Goal: Information Seeking & Learning: Learn about a topic

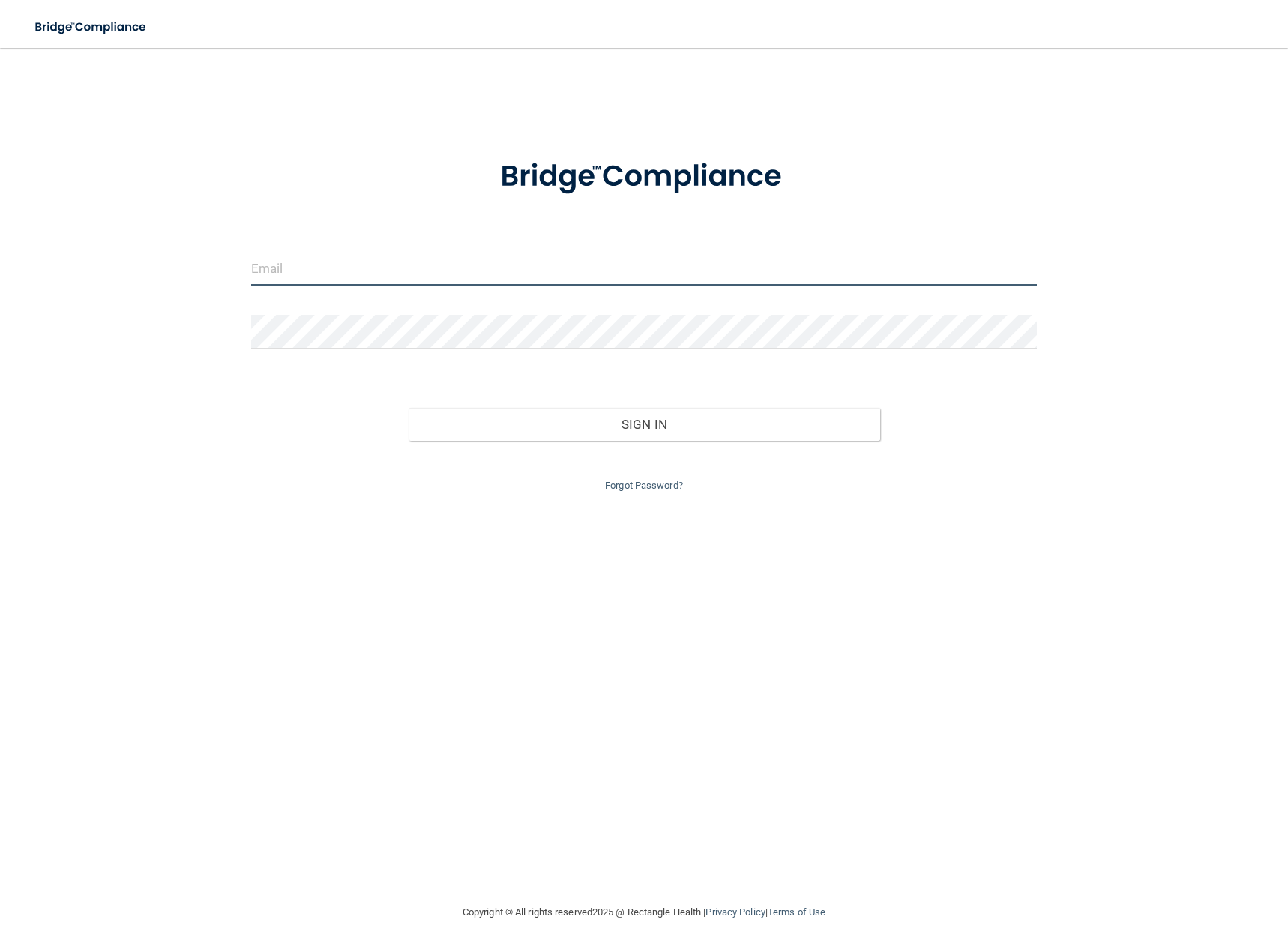
click at [663, 277] on input "email" at bounding box center [644, 268] width 786 height 34
type input "office@carpenterdental.net"
drag, startPoint x: 444, startPoint y: 265, endPoint x: 227, endPoint y: 270, distance: 217.1
click at [227, 272] on div "office@carpenterdental.net Invalid email/password. You don't have permission to…" at bounding box center [644, 476] width 1228 height 826
click at [350, 265] on input "email" at bounding box center [644, 268] width 786 height 34
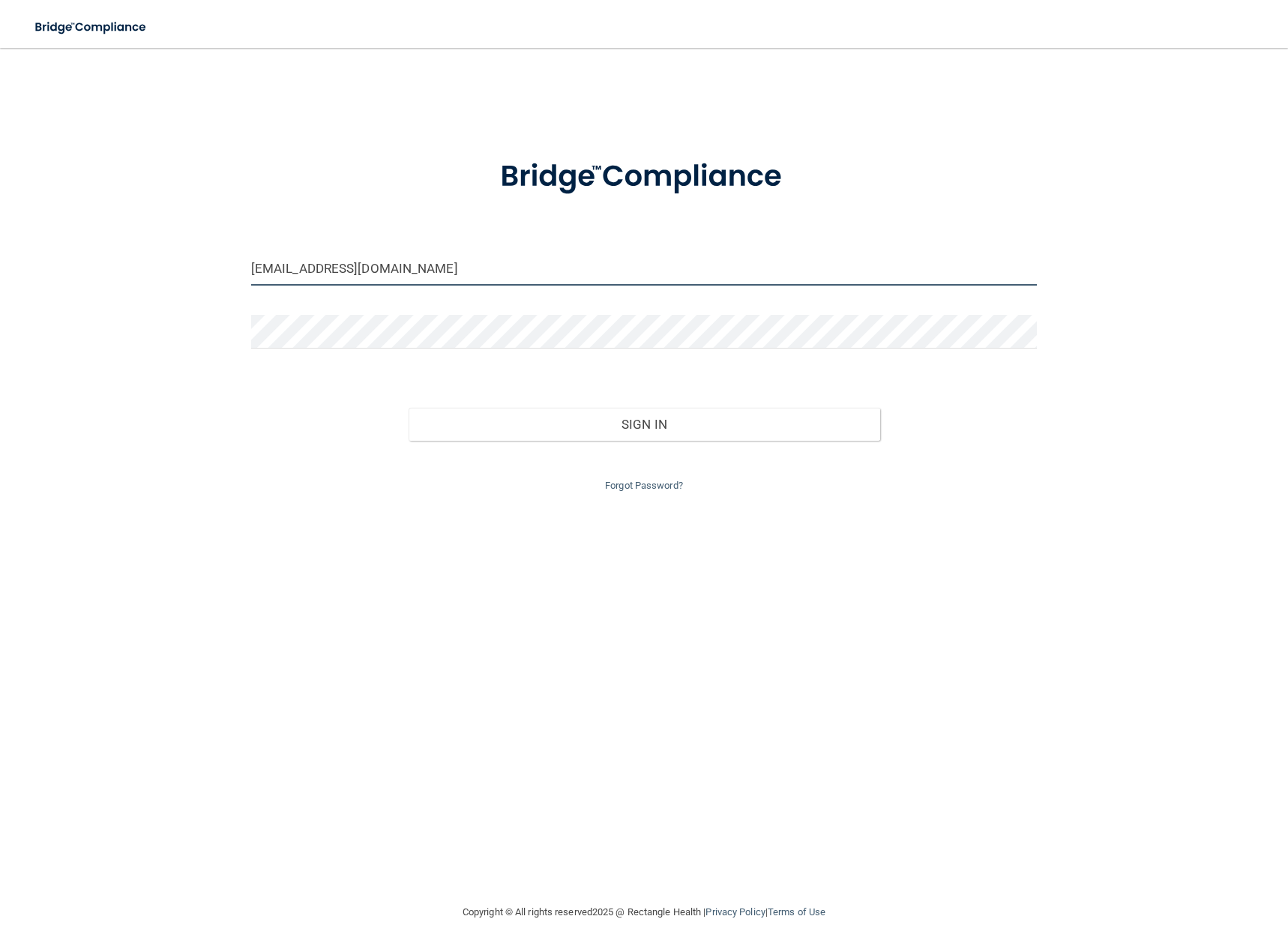
type input "[EMAIL_ADDRESS][DOMAIN_NAME]"
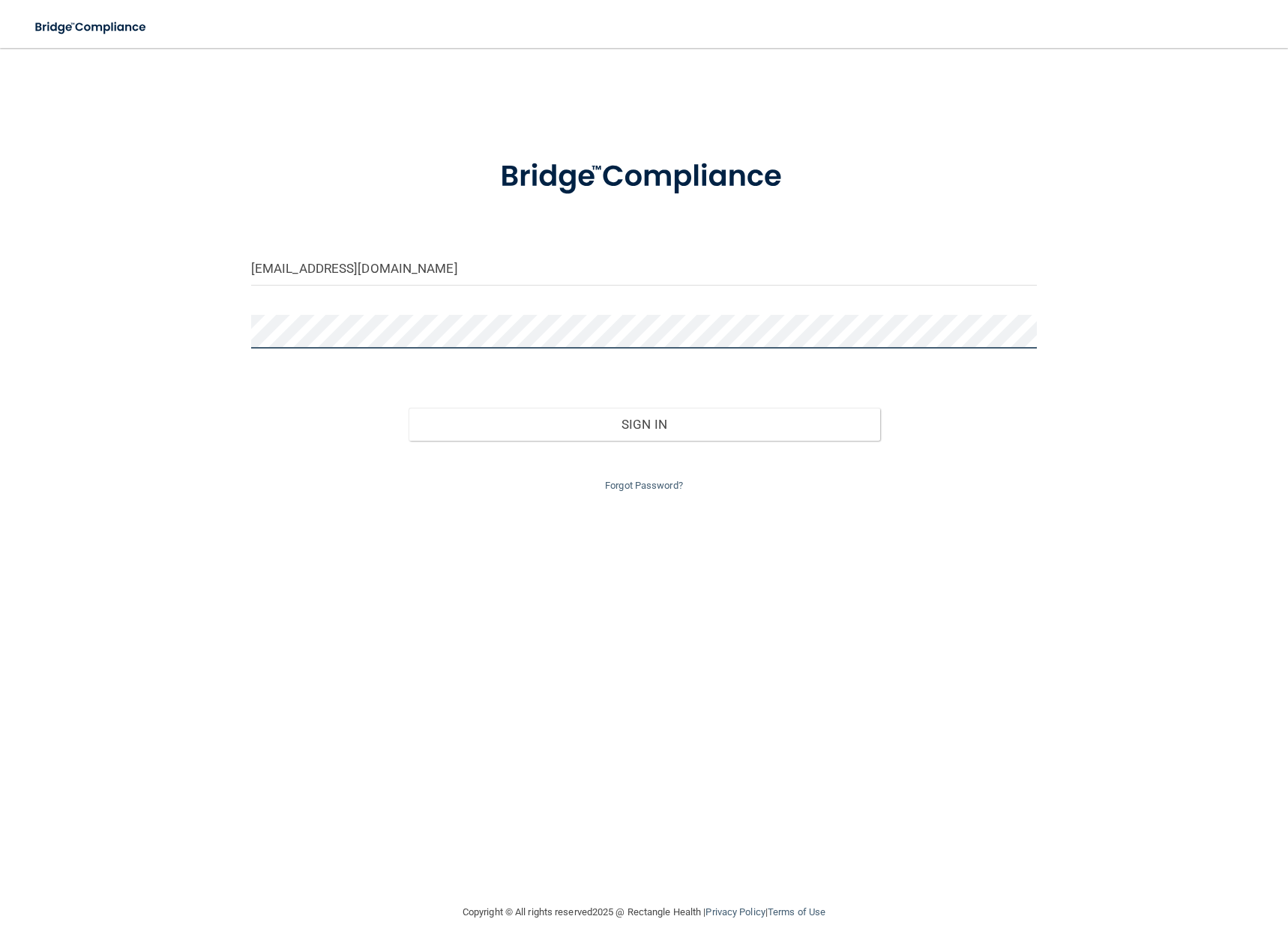
click at [409, 408] on button "Sign In" at bounding box center [644, 425] width 472 height 33
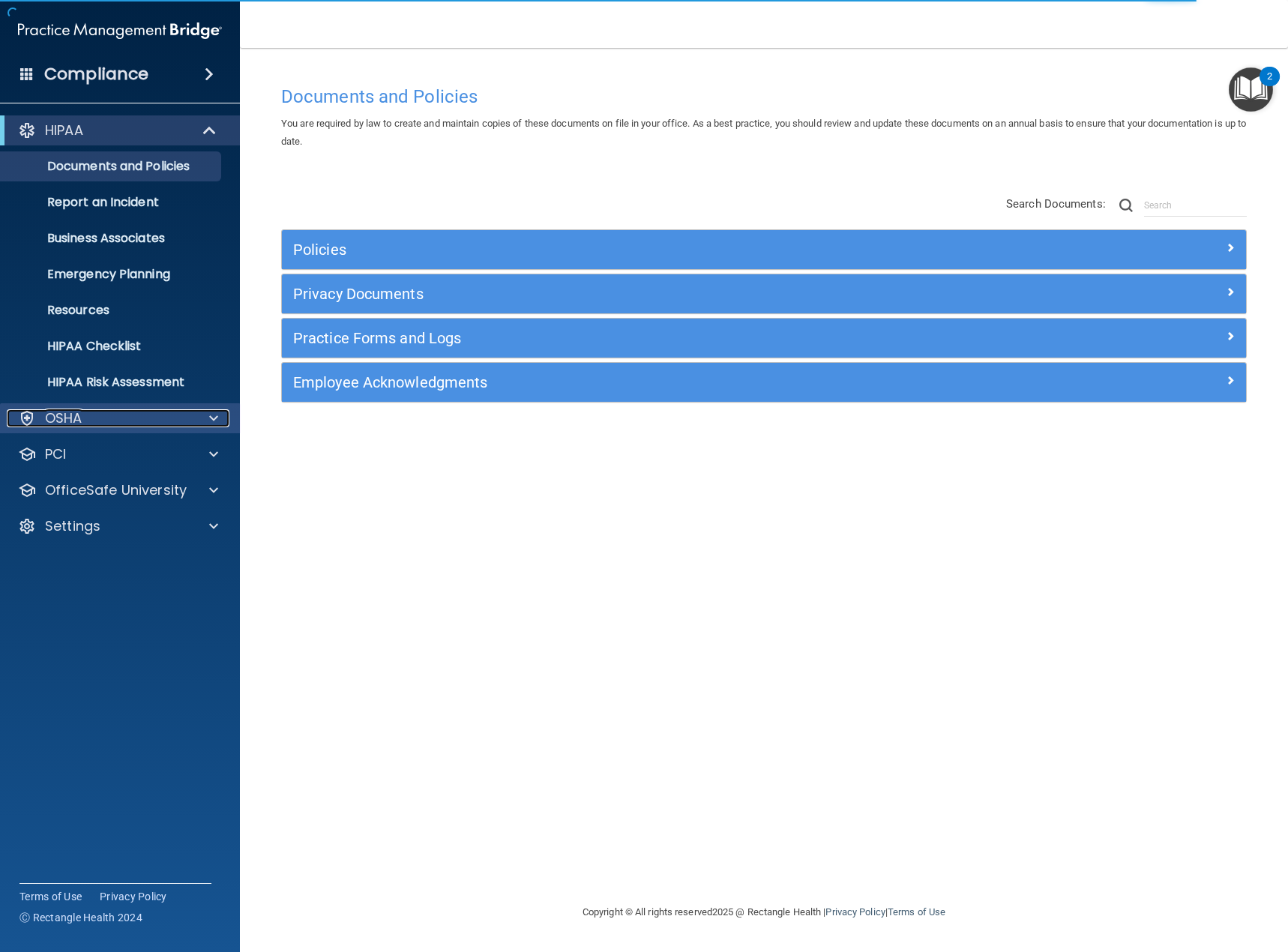
click at [96, 421] on div "OSHA" at bounding box center [100, 418] width 186 height 18
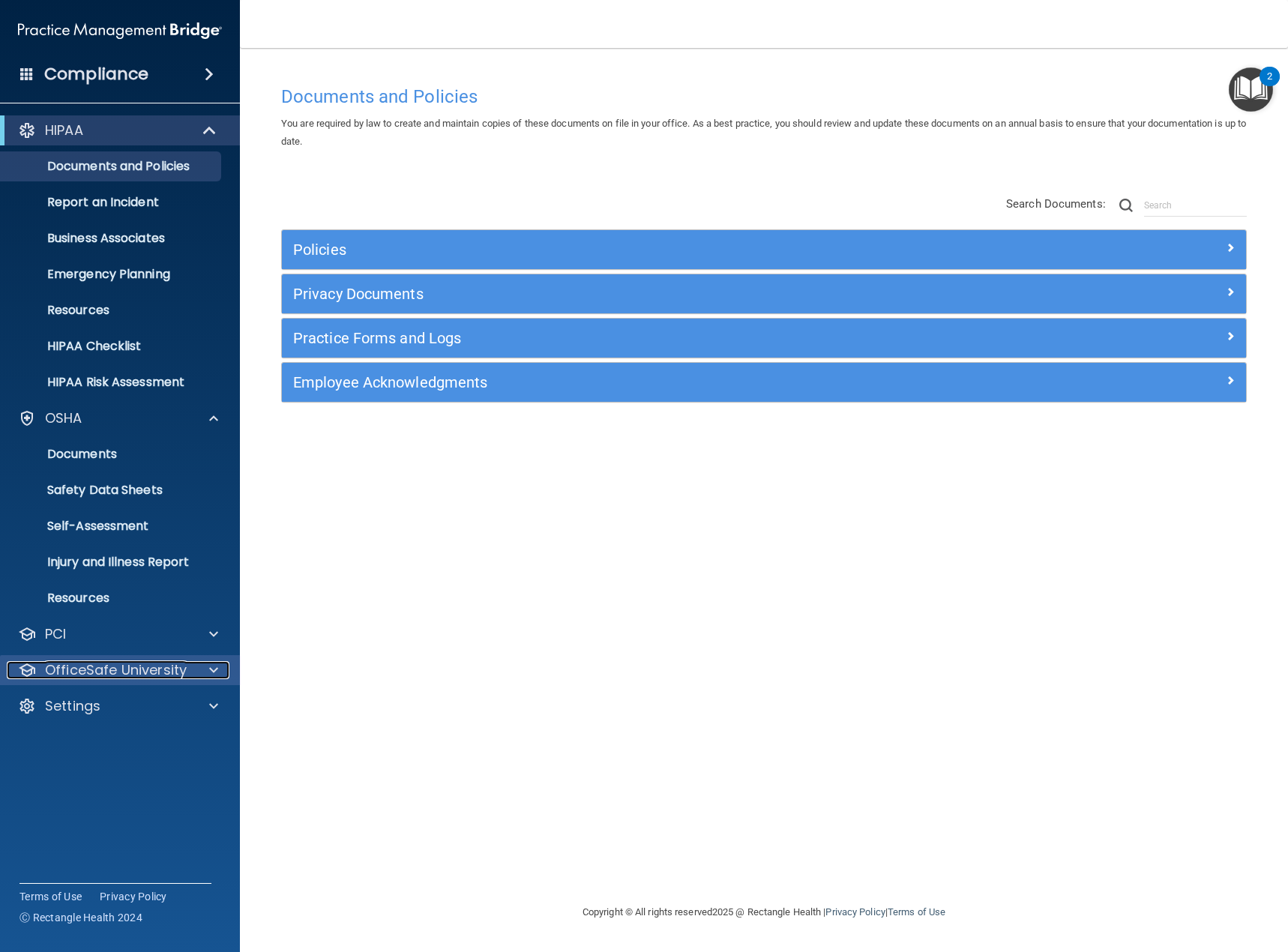
click at [114, 659] on div "OfficeSafe University" at bounding box center [120, 670] width 241 height 30
click at [213, 668] on span at bounding box center [213, 670] width 9 height 18
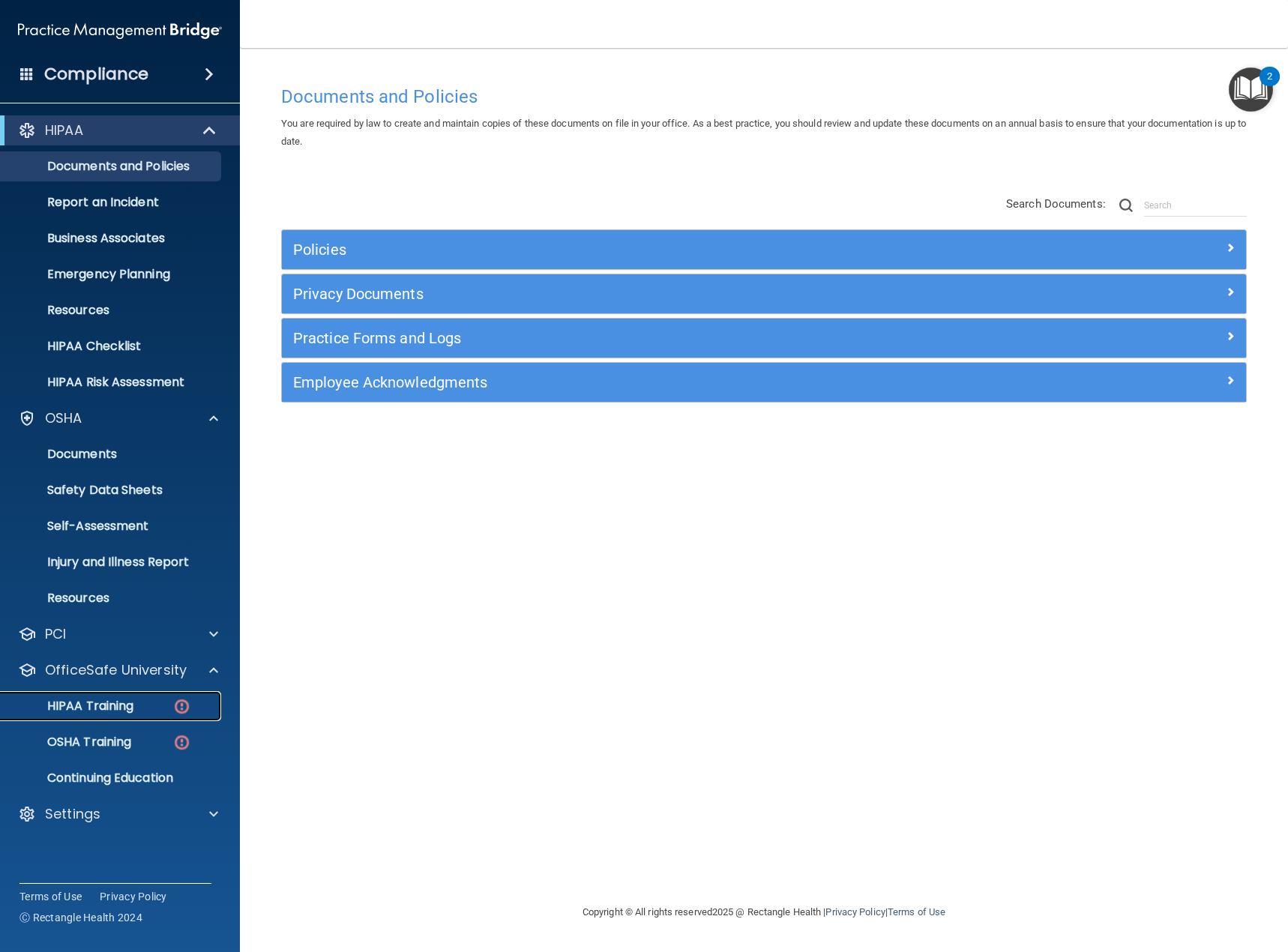
click at [120, 707] on p "HIPAA Training" at bounding box center [71, 706] width 124 height 15
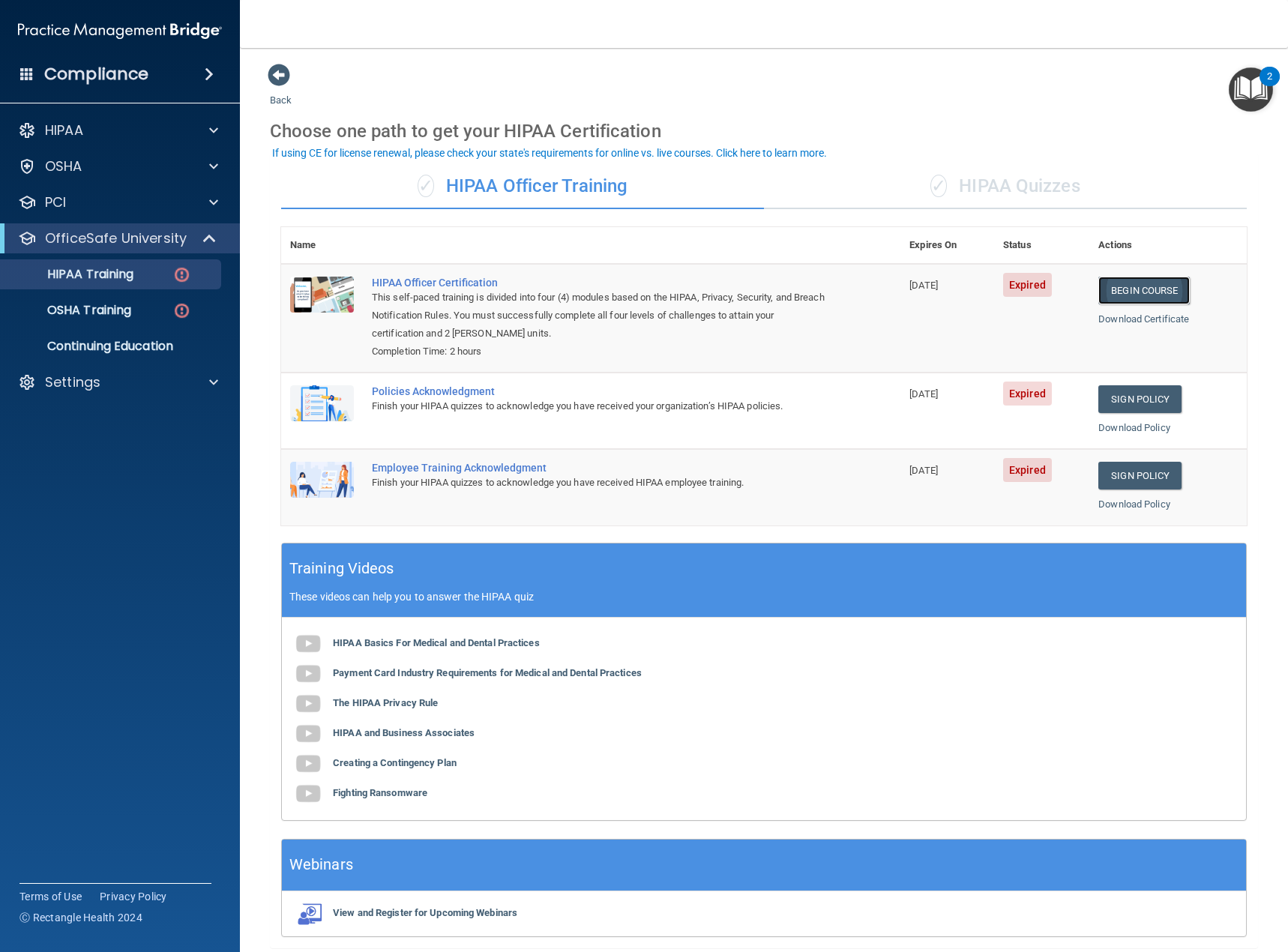
click at [1153, 283] on link "Begin Course" at bounding box center [1144, 290] width 92 height 27
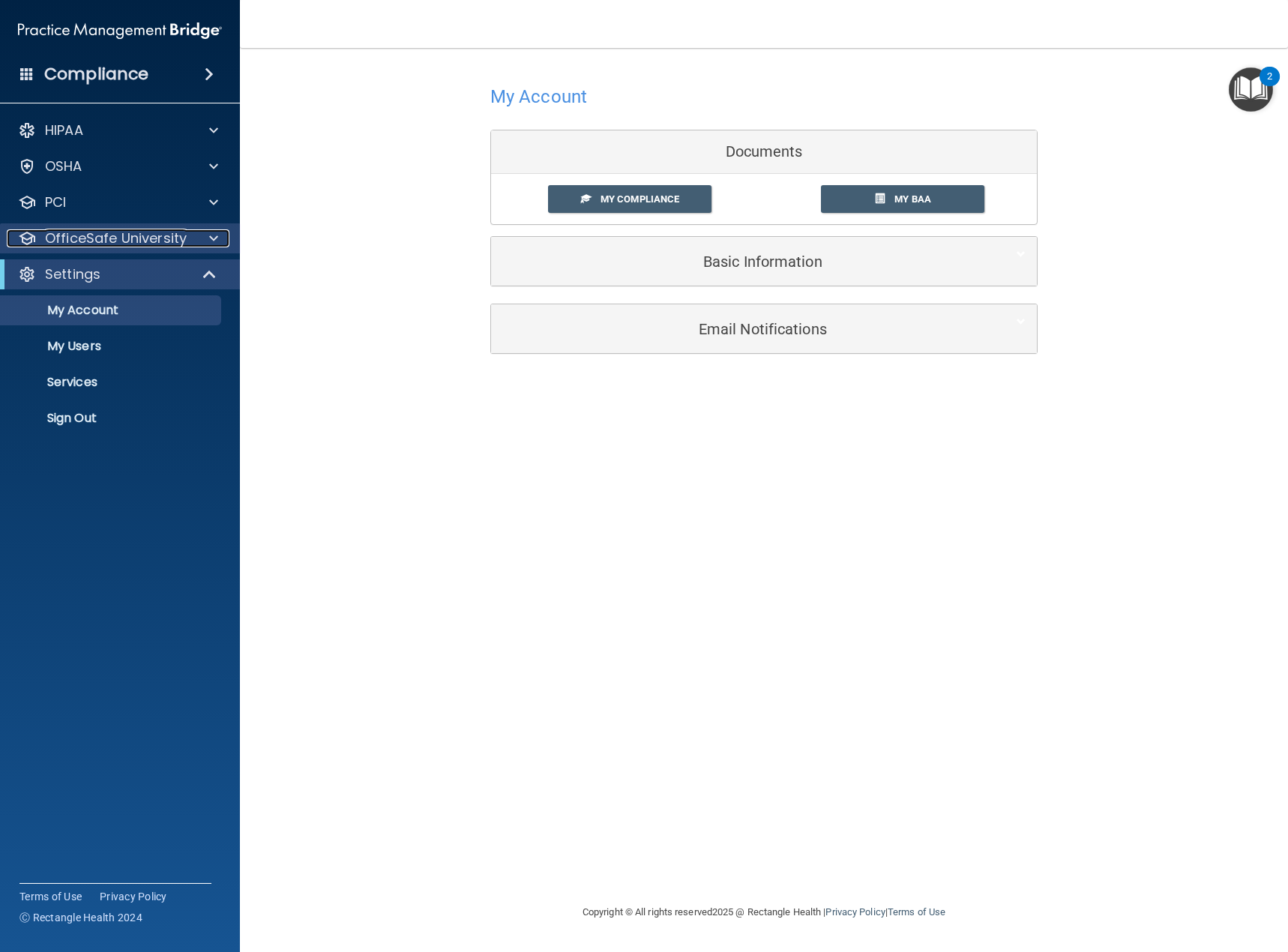
click at [105, 240] on p "OfficeSafe University" at bounding box center [115, 238] width 142 height 18
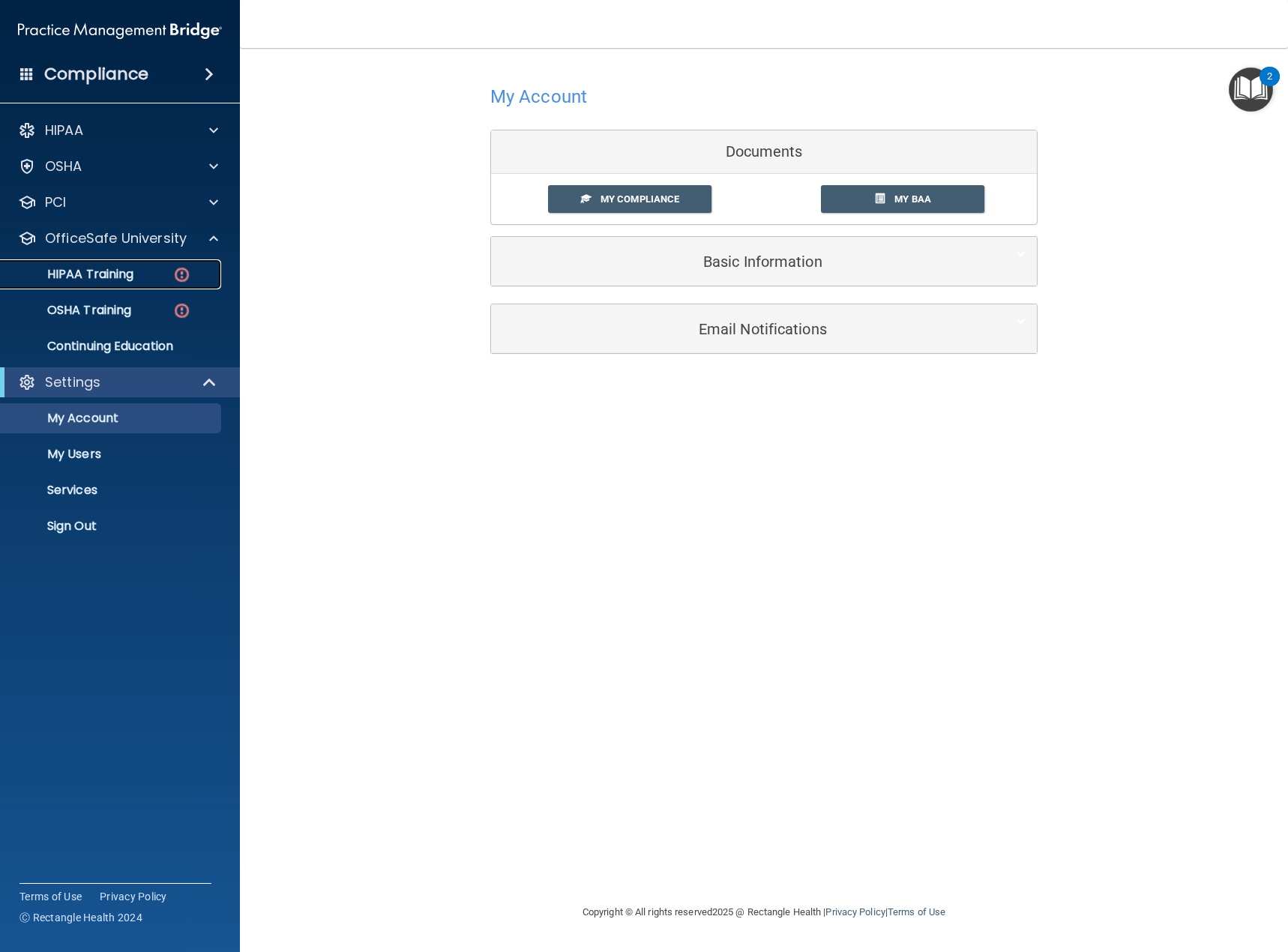
click at [112, 281] on p "HIPAA Training" at bounding box center [71, 274] width 124 height 15
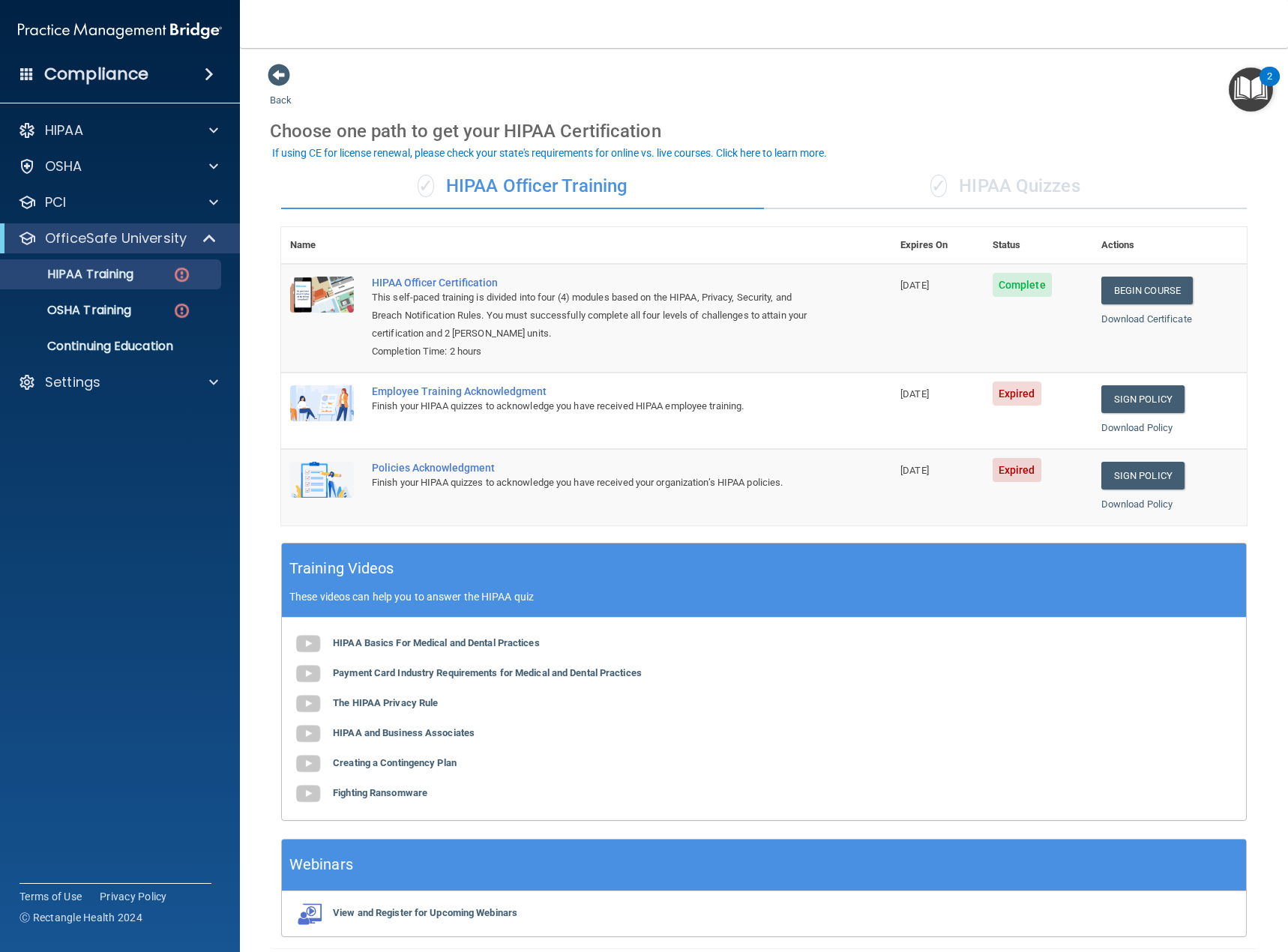
click at [1016, 396] on span "Expired" at bounding box center [1017, 393] width 49 height 24
click at [1135, 392] on link "Sign Policy" at bounding box center [1144, 399] width 83 height 27
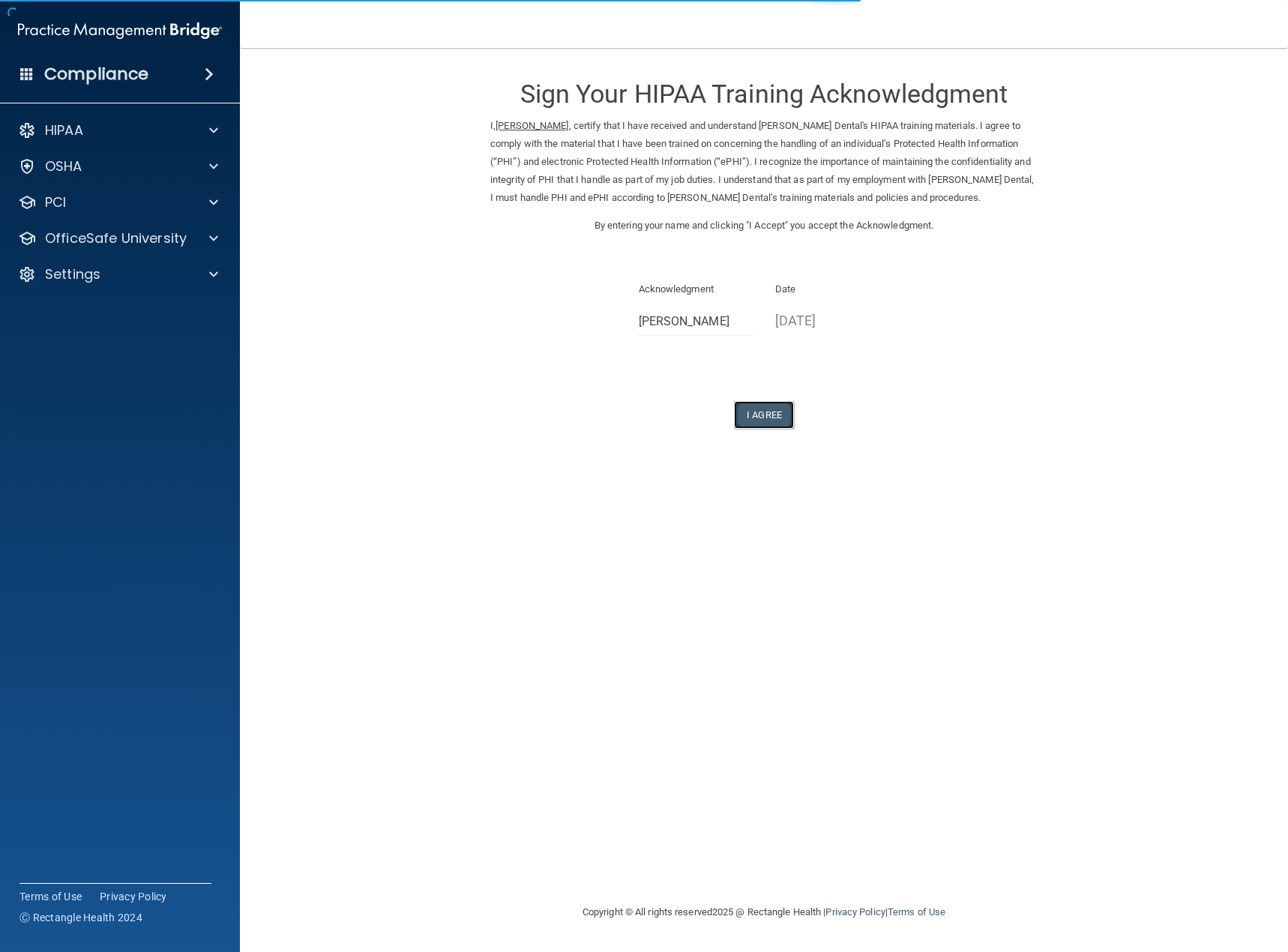
click at [758, 407] on button "I Agree" at bounding box center [764, 414] width 60 height 27
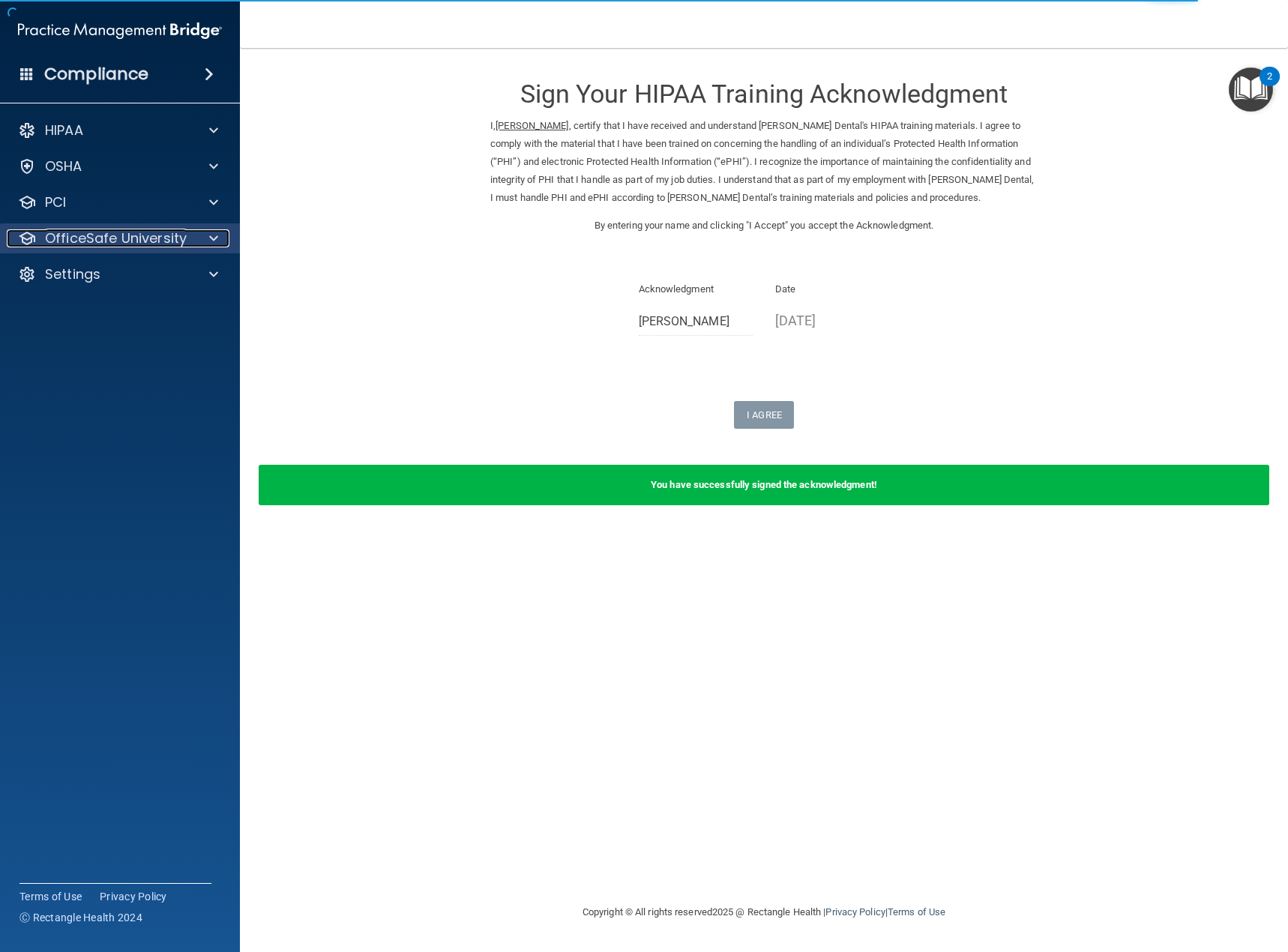
click at [137, 238] on p "OfficeSafe University" at bounding box center [115, 238] width 142 height 18
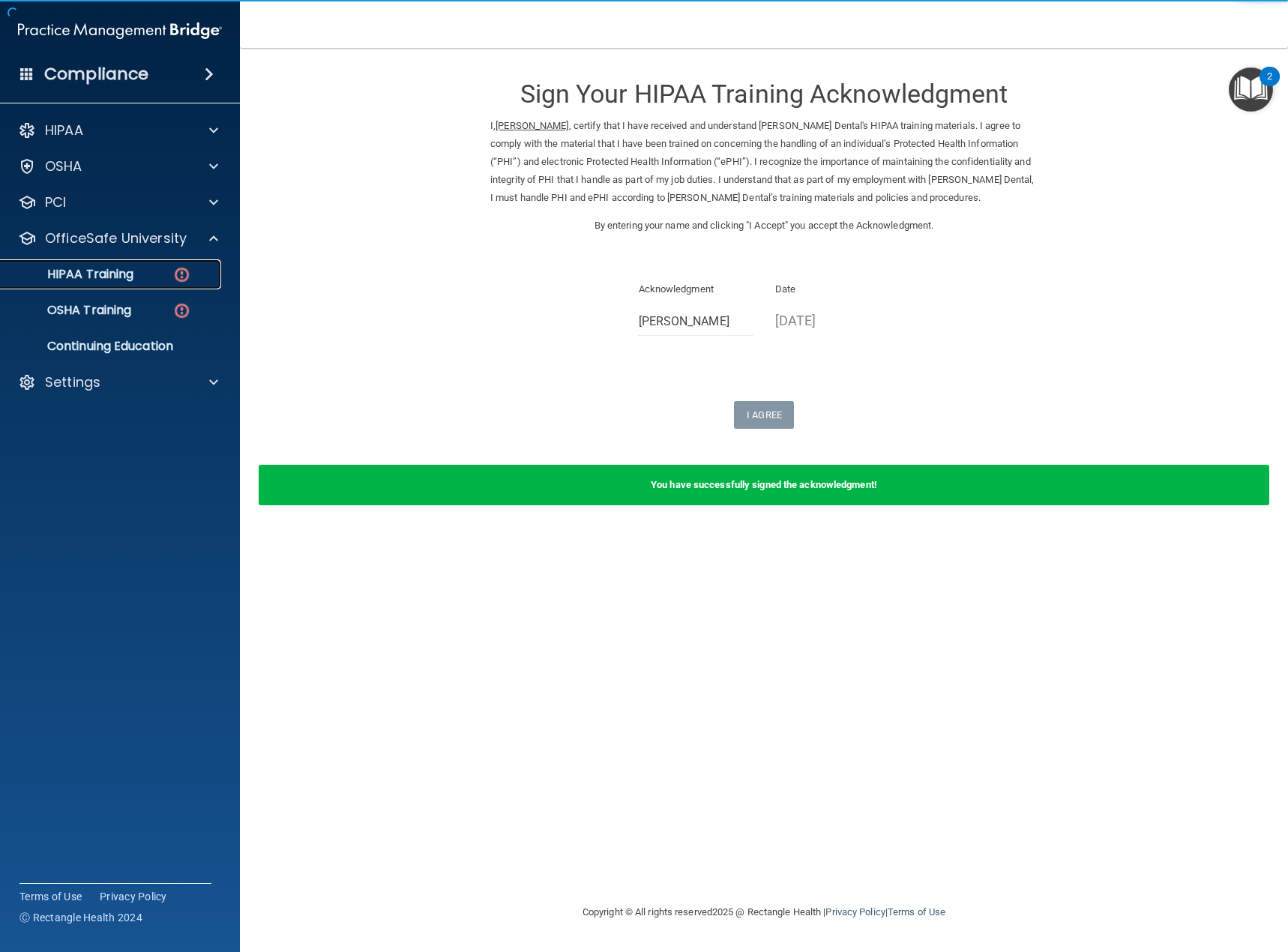
click at [125, 278] on p "HIPAA Training" at bounding box center [71, 274] width 124 height 15
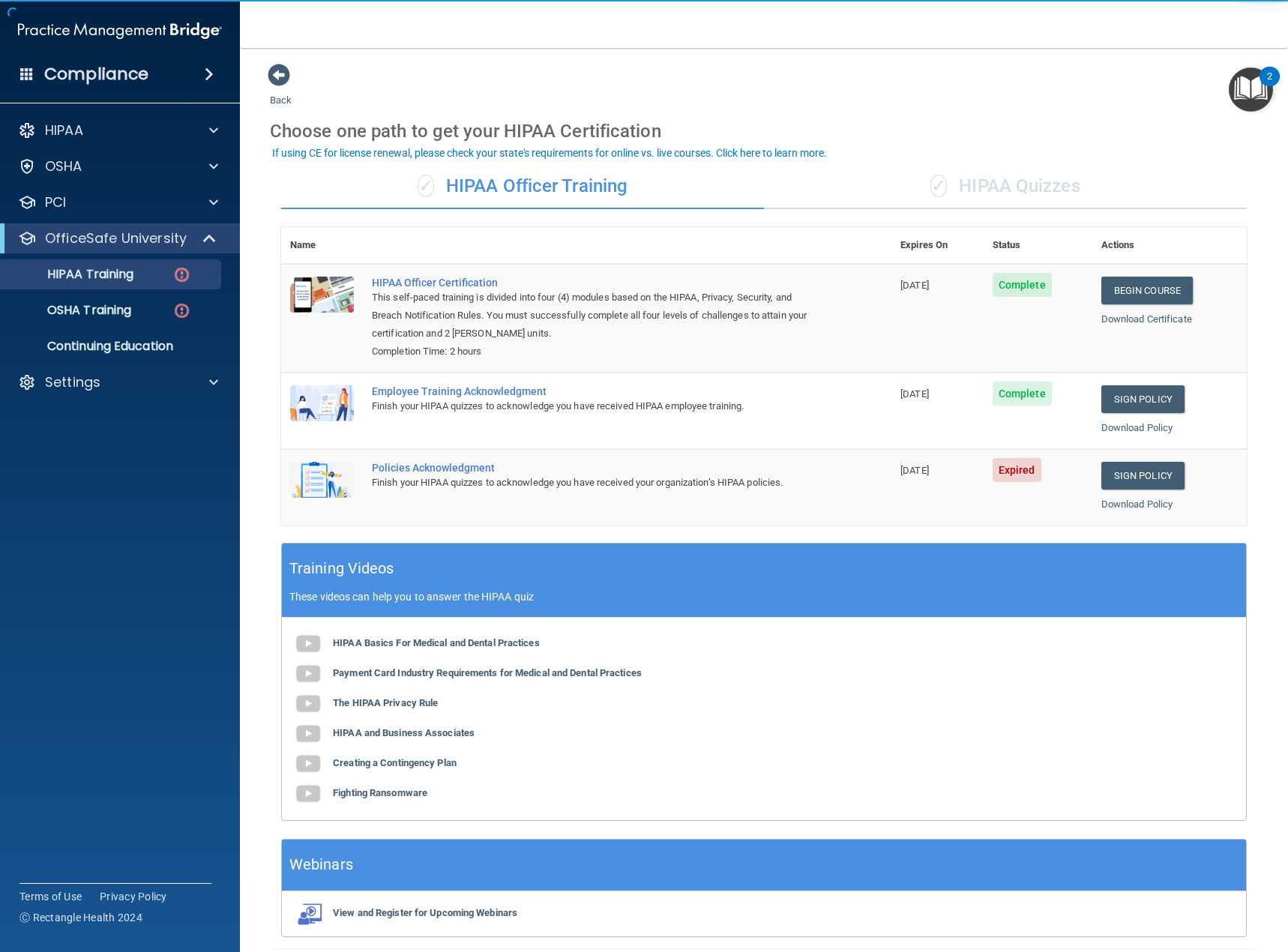
click at [1024, 472] on span "Expired" at bounding box center [1017, 470] width 49 height 24
click at [1123, 467] on link "Sign Policy" at bounding box center [1144, 476] width 83 height 27
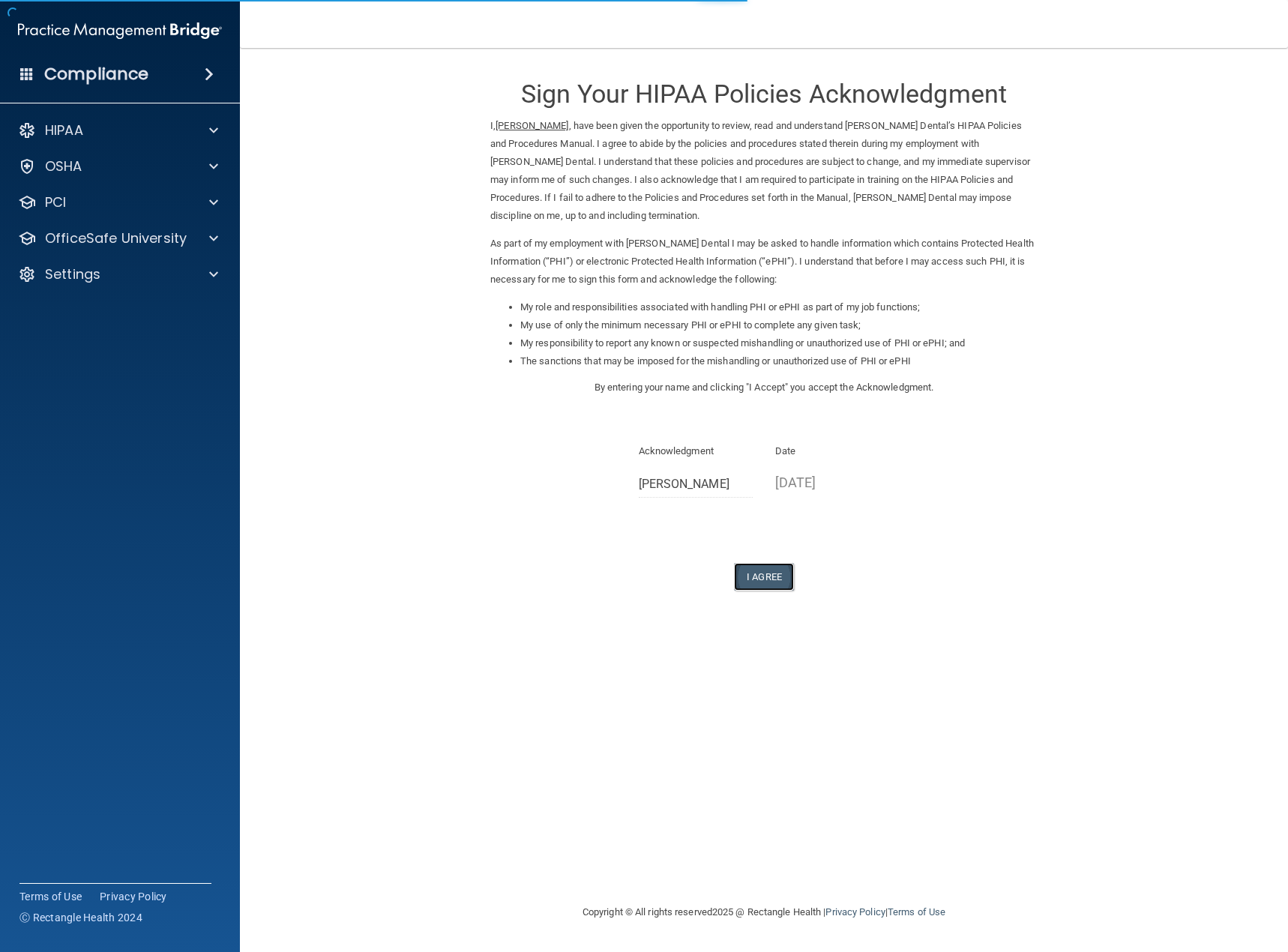
click at [777, 576] on button "I Agree" at bounding box center [764, 577] width 60 height 27
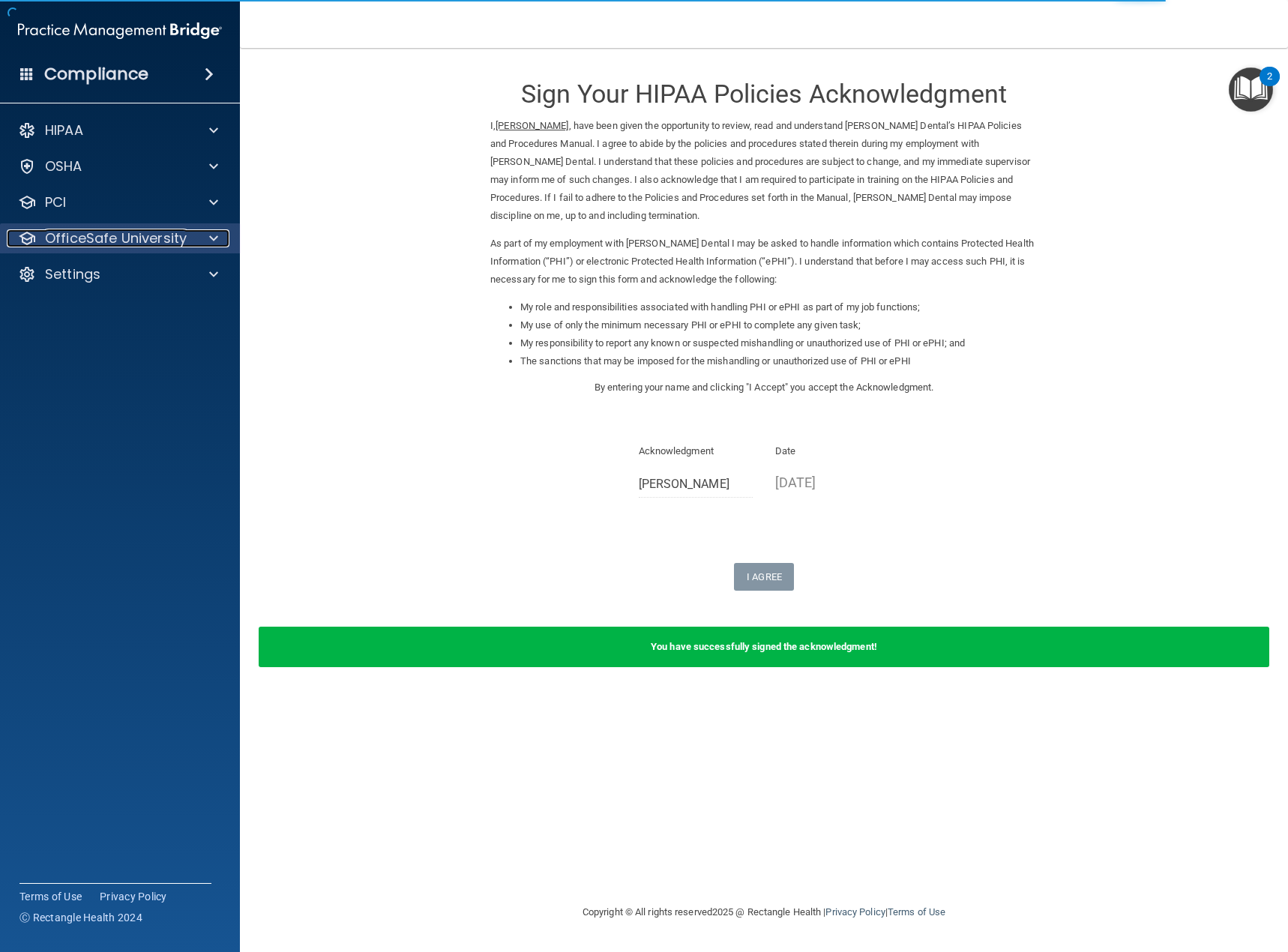
click at [107, 237] on p "OfficeSafe University" at bounding box center [115, 238] width 142 height 18
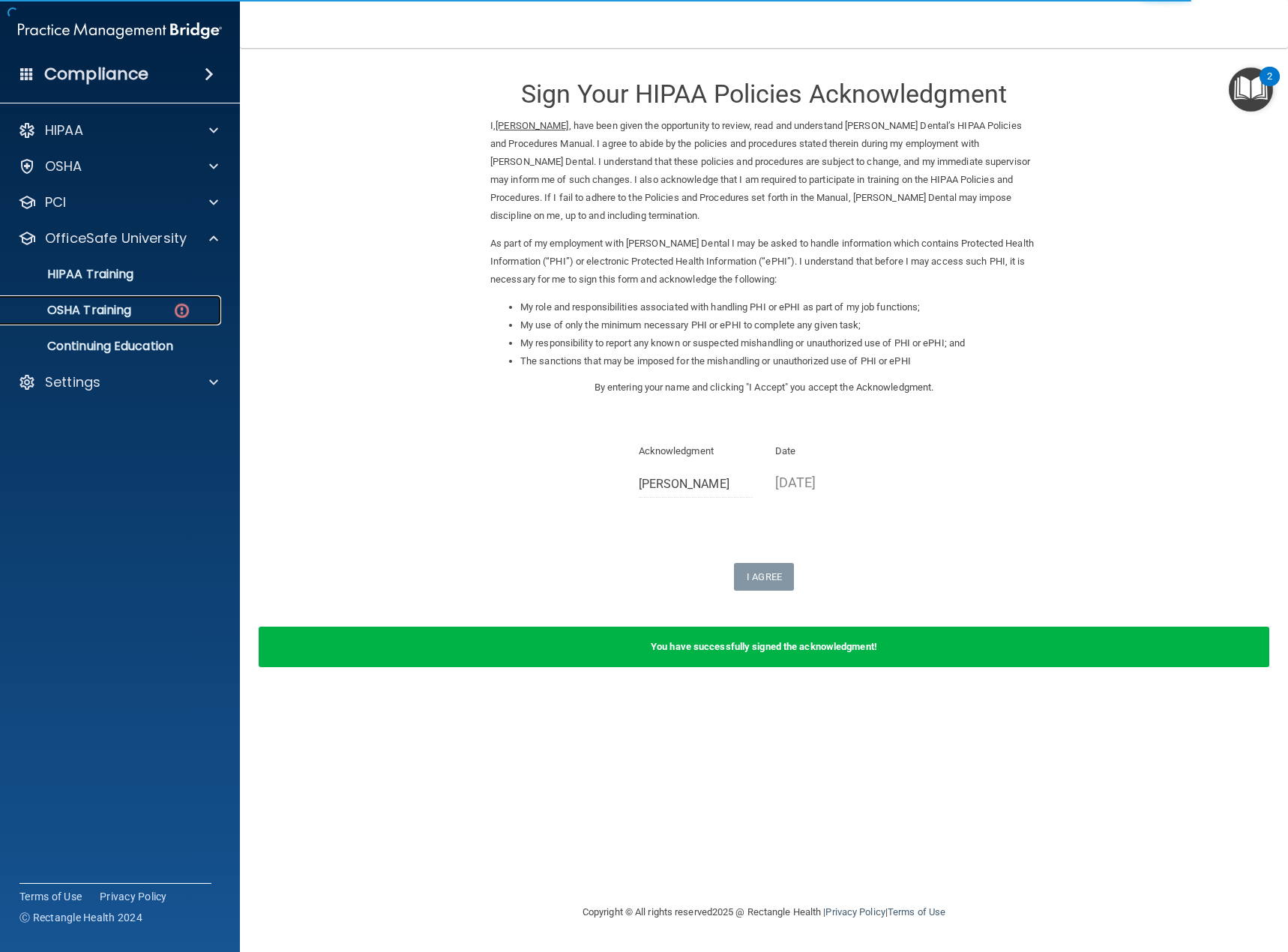
click at [104, 309] on p "OSHA Training" at bounding box center [70, 310] width 122 height 15
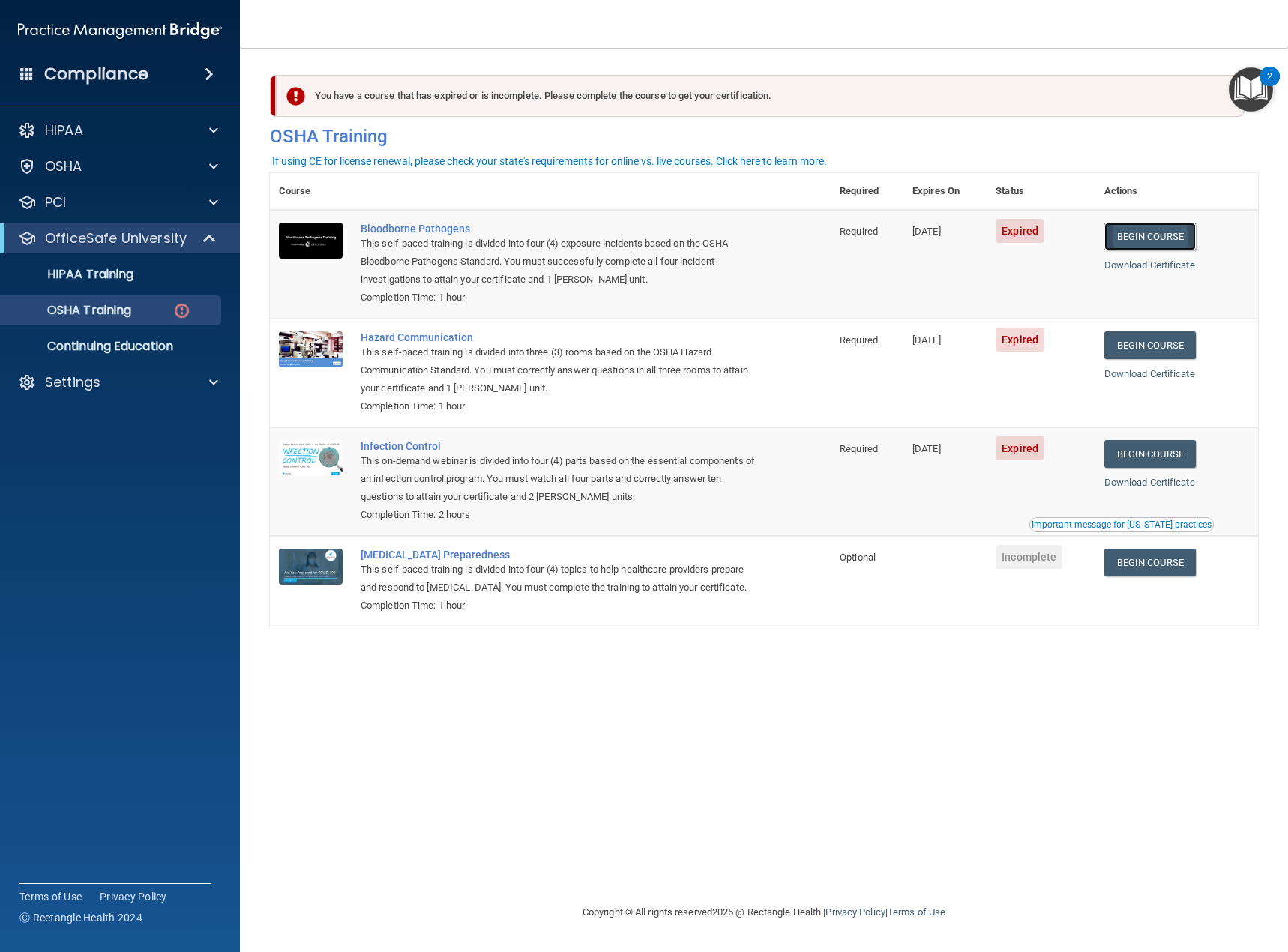
click at [1165, 239] on link "Begin Course" at bounding box center [1150, 236] width 92 height 27
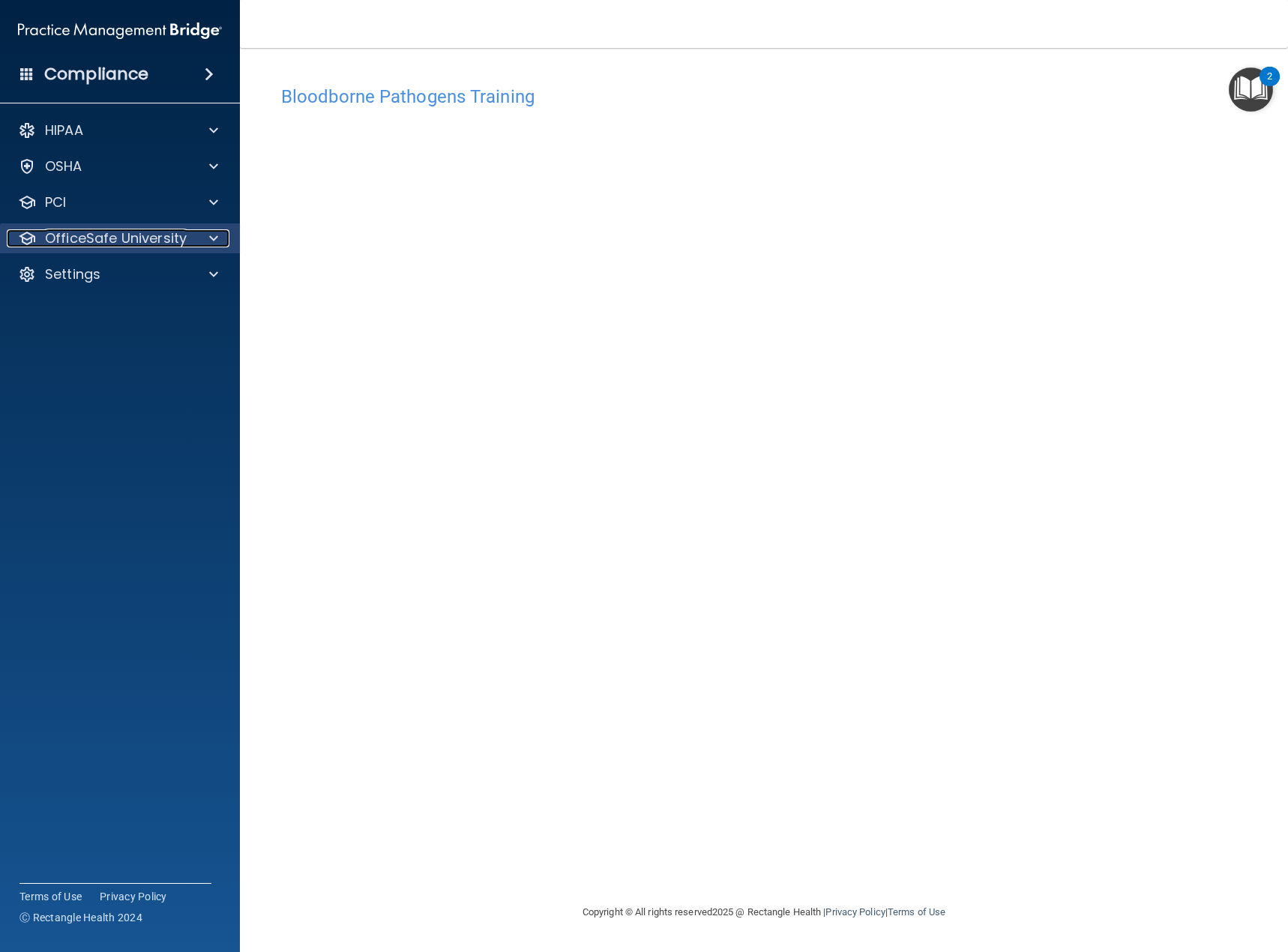
click at [121, 241] on p "OfficeSafe University" at bounding box center [115, 238] width 142 height 18
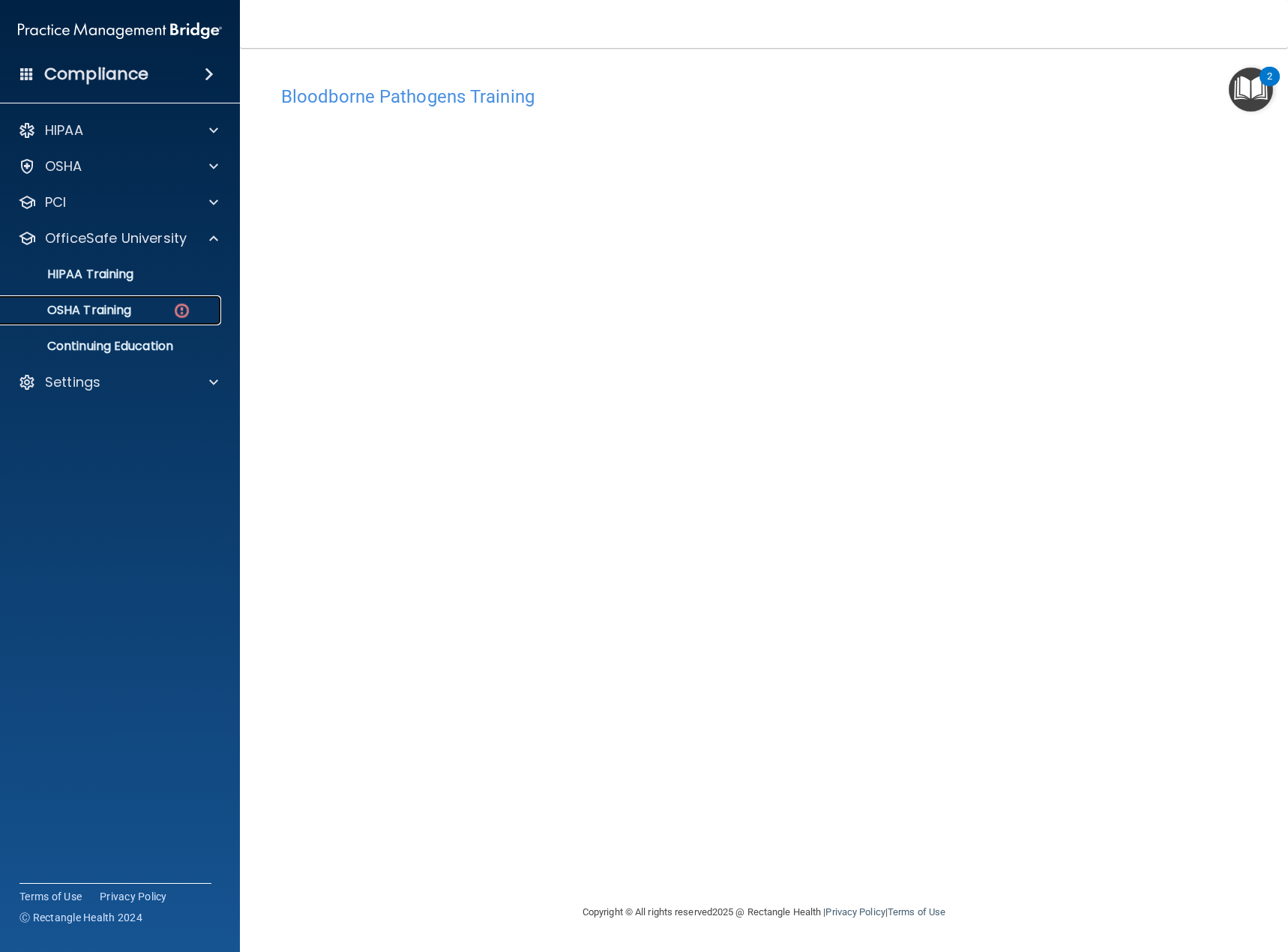
click at [115, 308] on p "OSHA Training" at bounding box center [70, 310] width 122 height 15
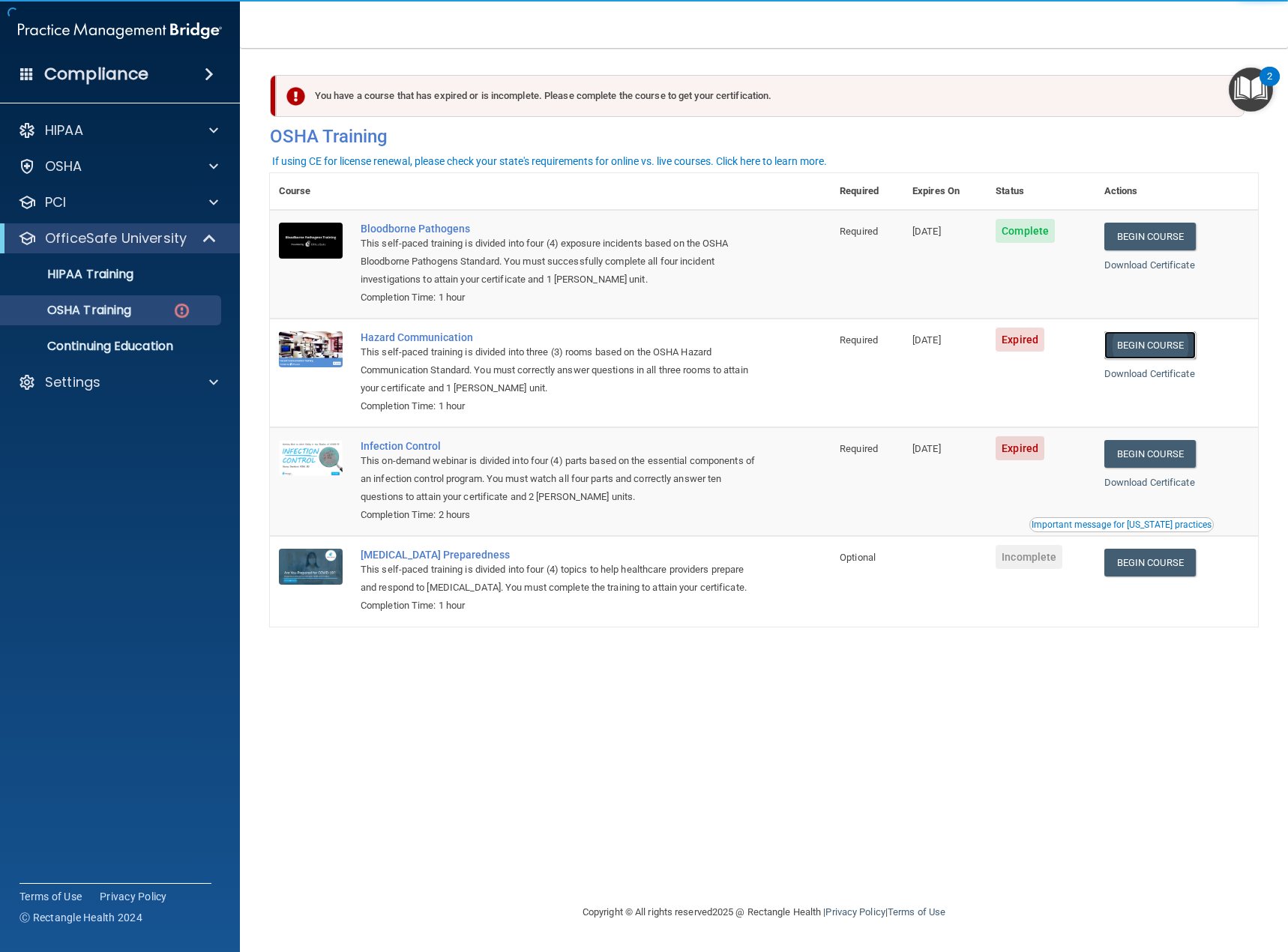
click at [1155, 343] on link "Begin Course" at bounding box center [1150, 345] width 92 height 27
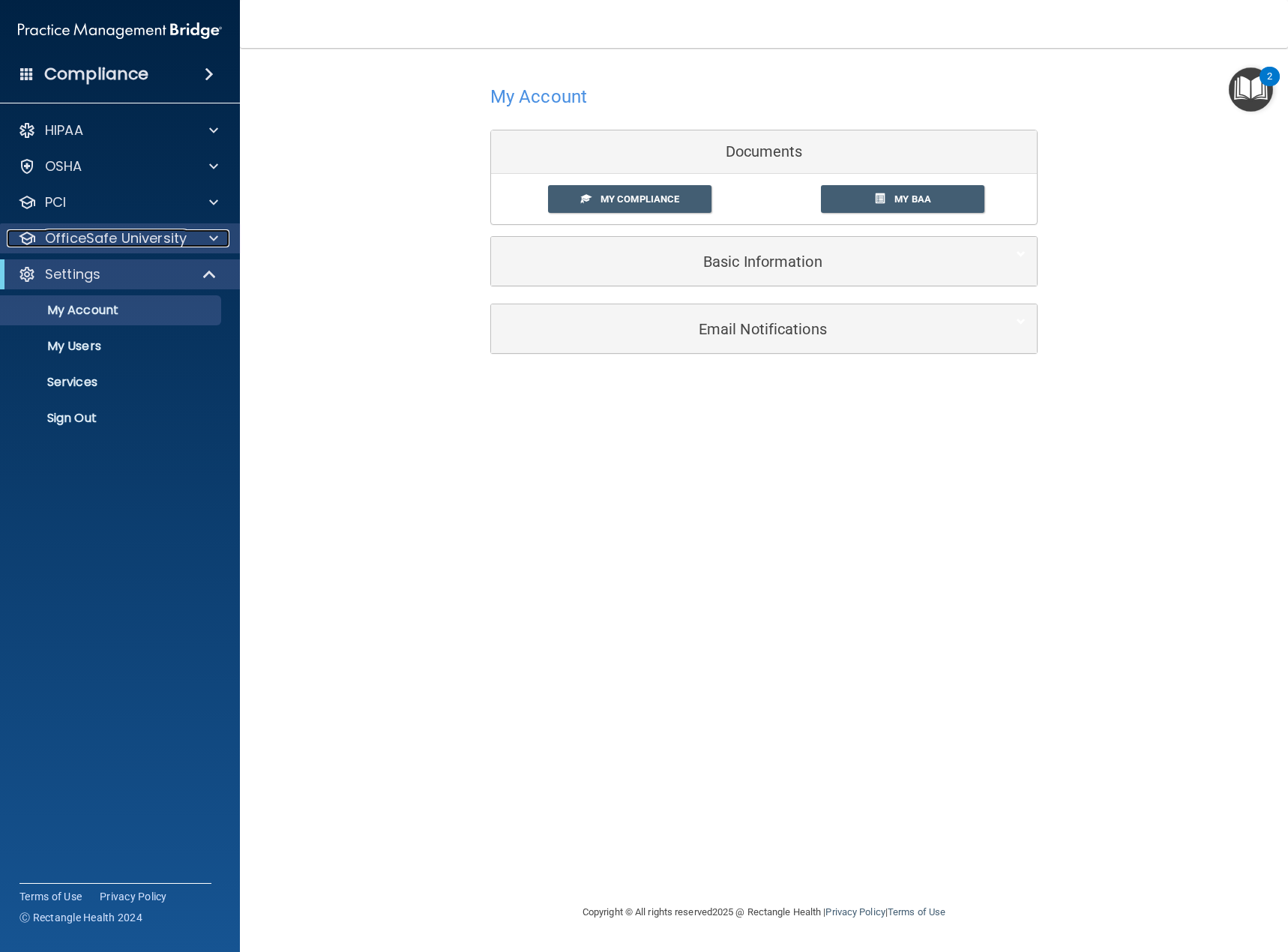
click at [93, 243] on p "OfficeSafe University" at bounding box center [115, 238] width 142 height 18
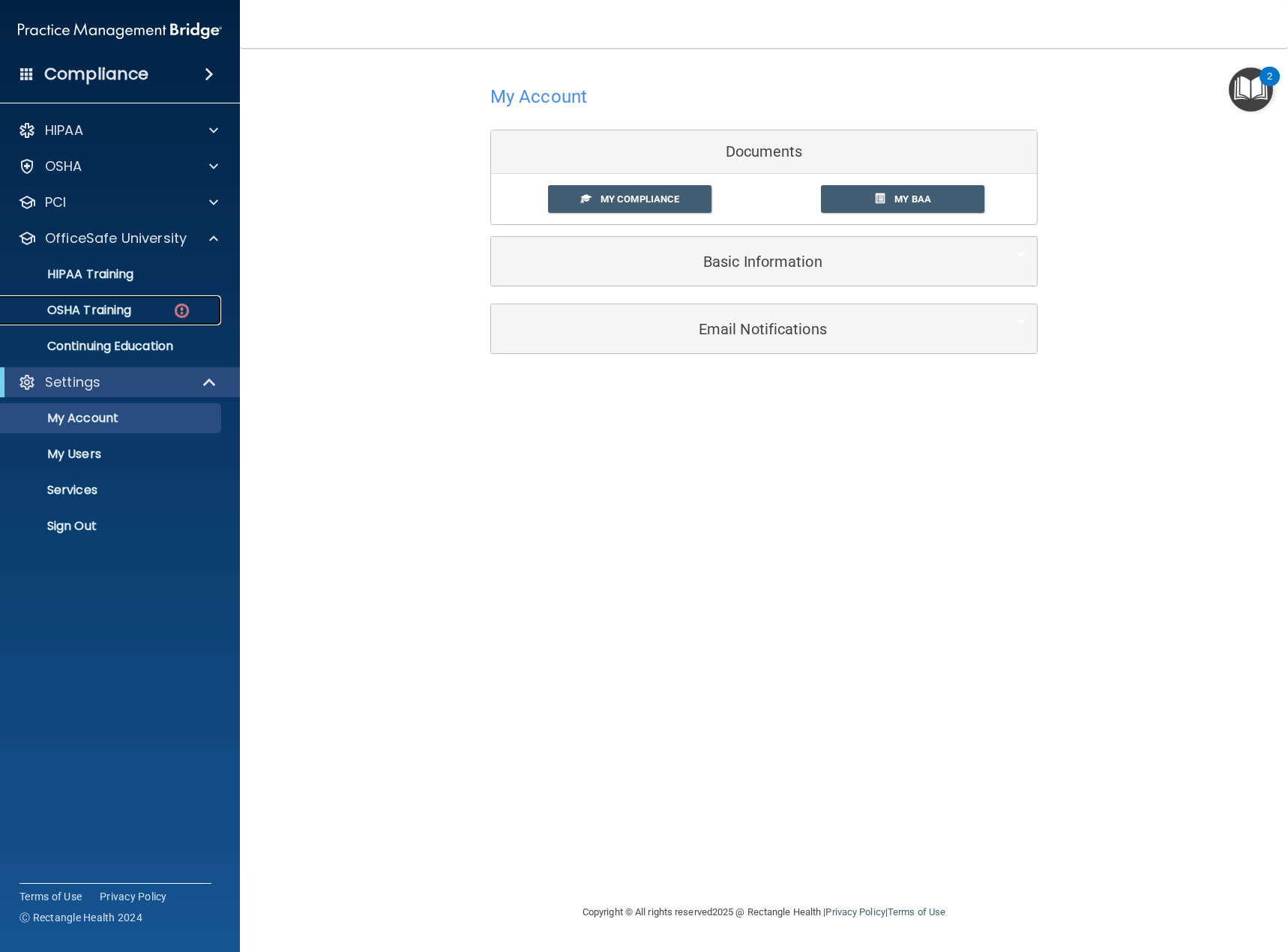
click at [105, 311] on p "OSHA Training" at bounding box center [70, 310] width 122 height 15
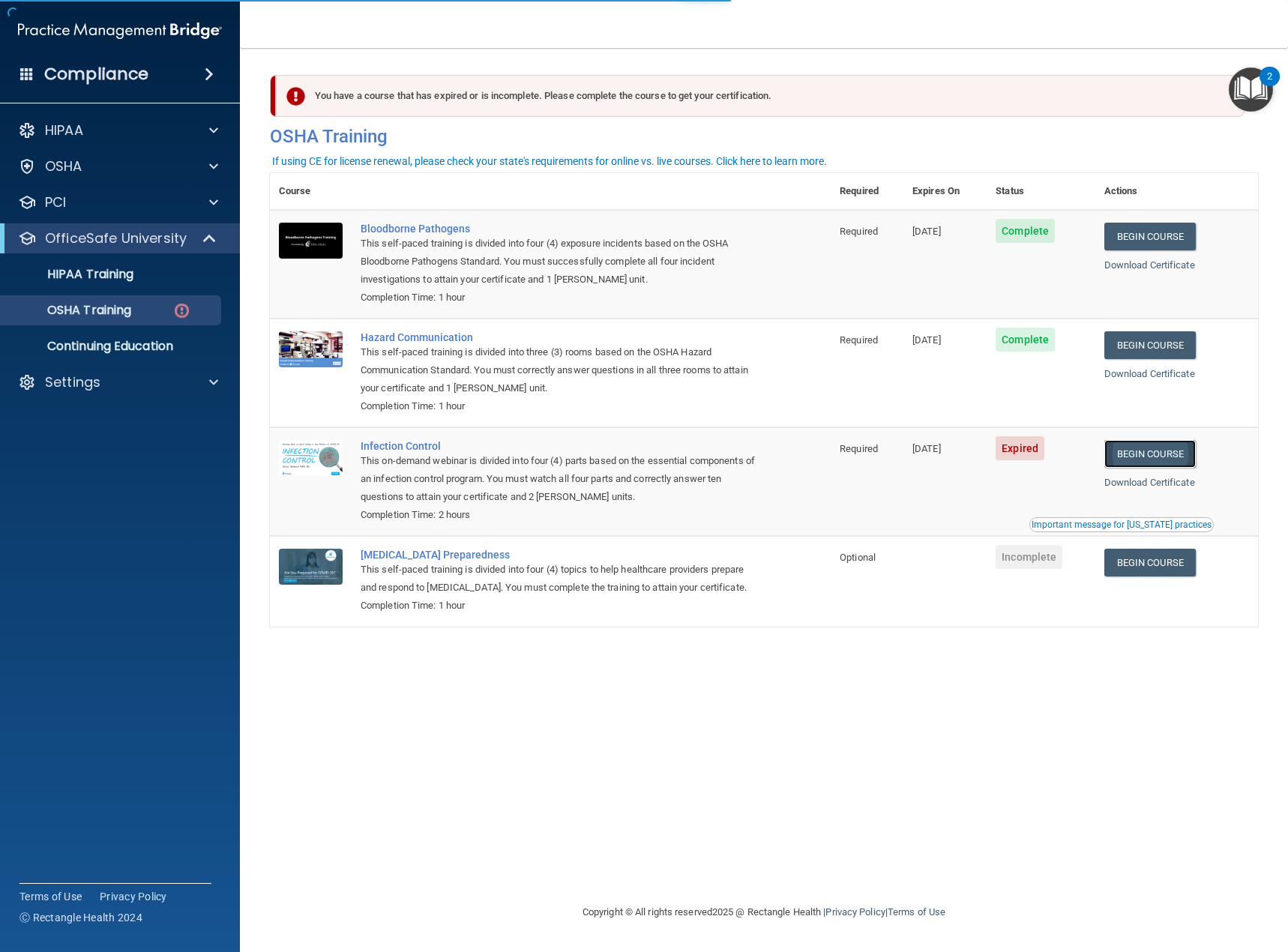
click at [1139, 454] on link "Begin Course" at bounding box center [1150, 454] width 92 height 27
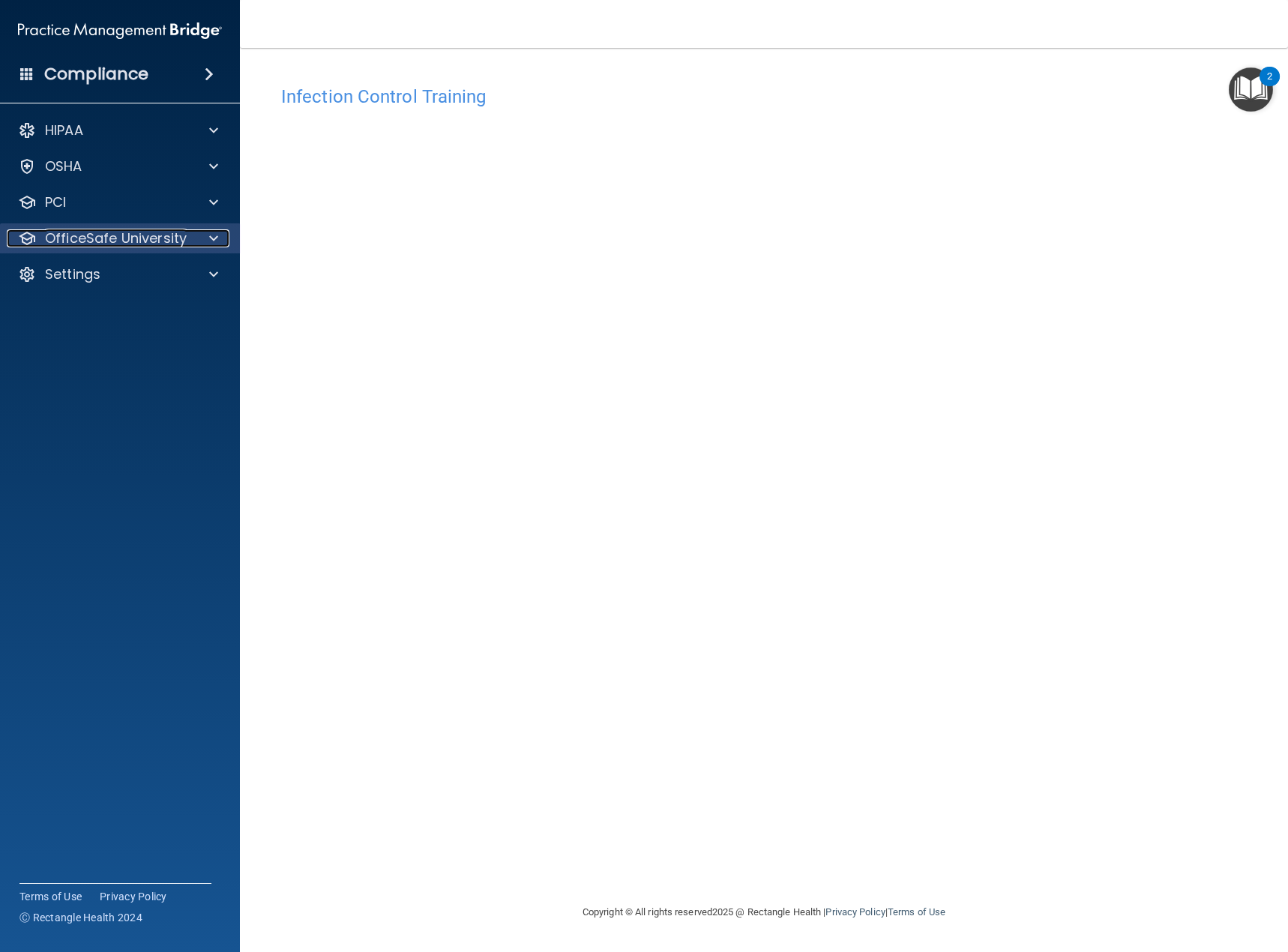
click at [109, 236] on p "OfficeSafe University" at bounding box center [115, 238] width 142 height 18
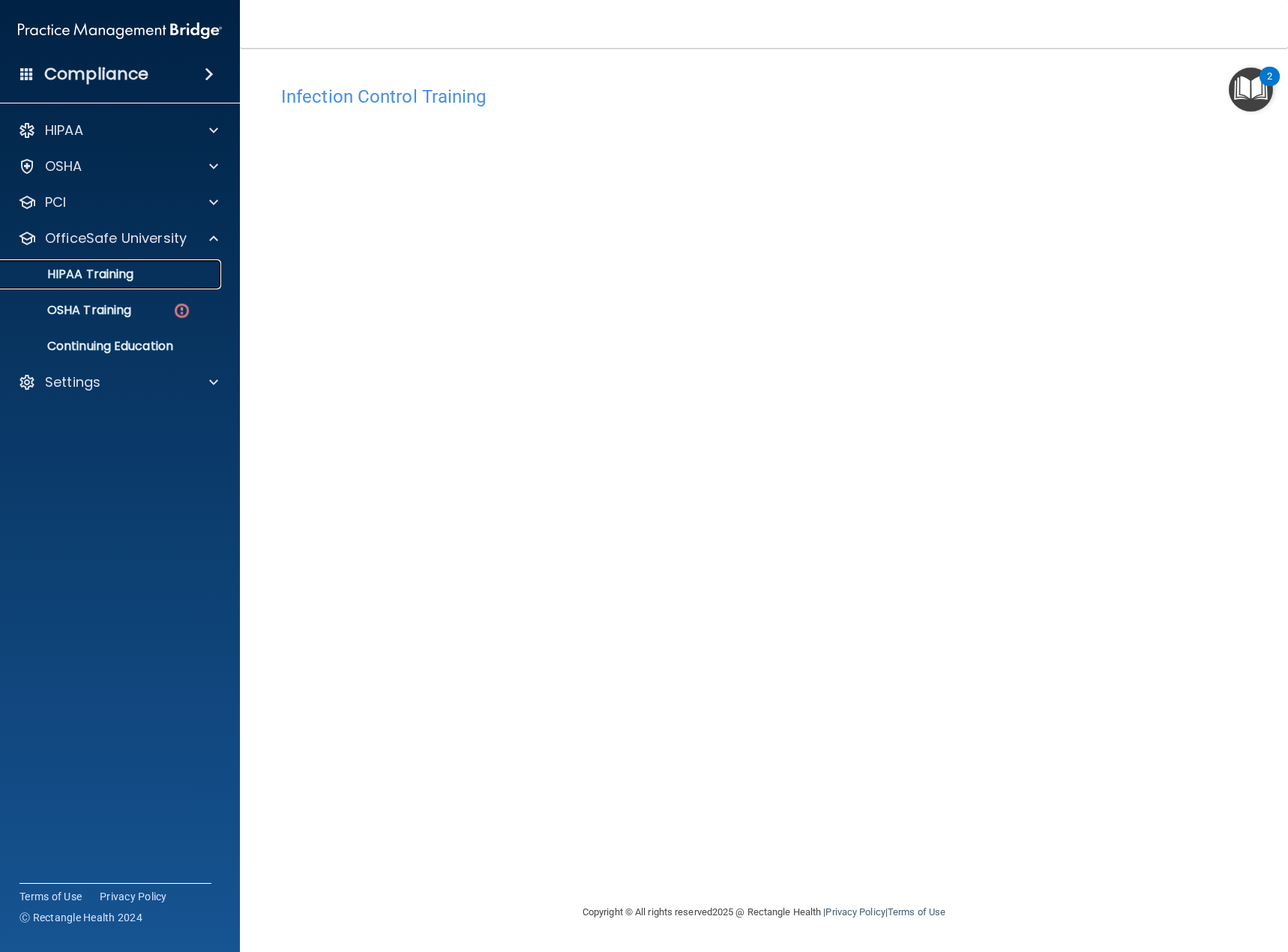
click at [109, 274] on p "HIPAA Training" at bounding box center [71, 274] width 124 height 15
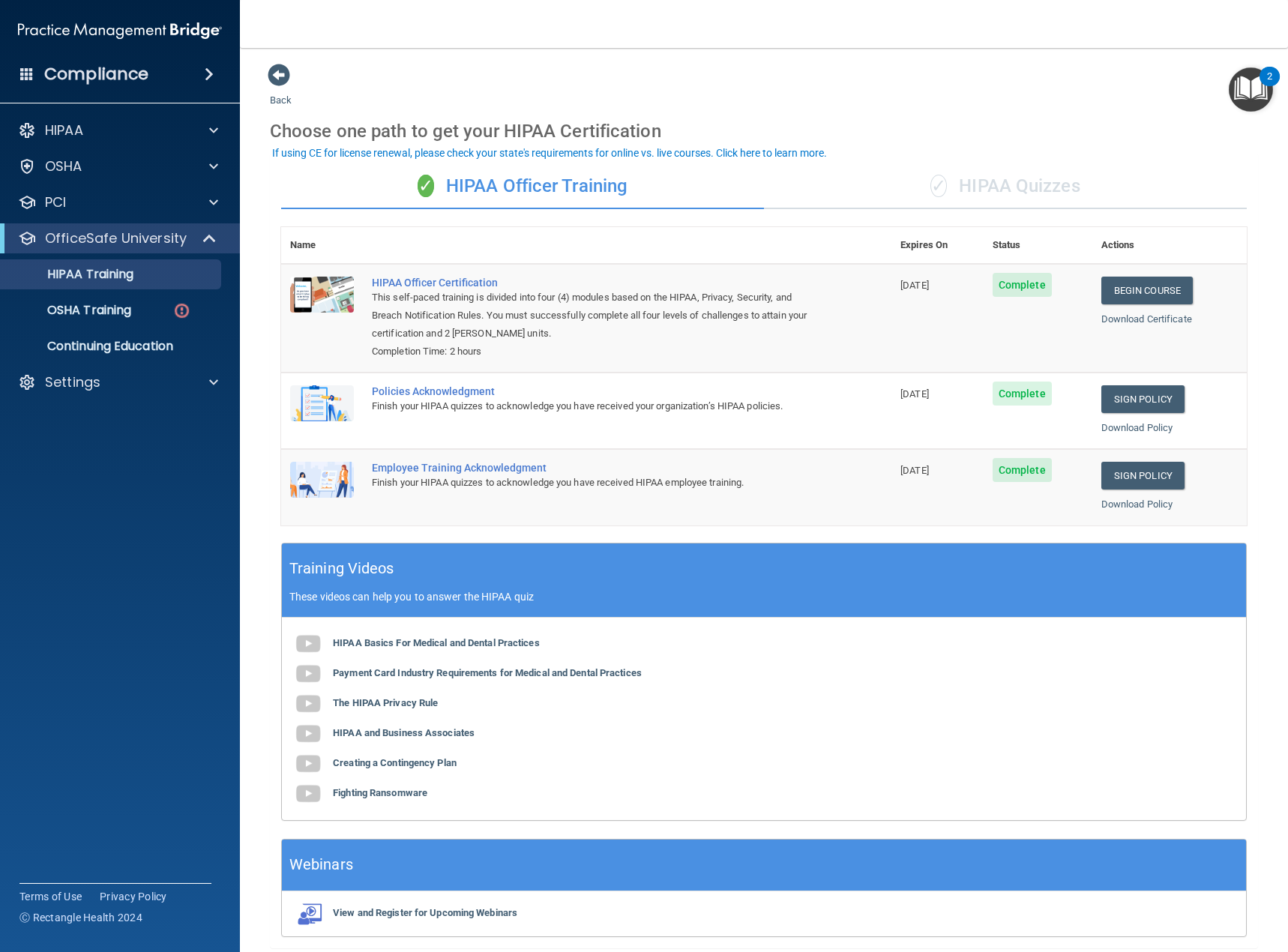
click at [907, 186] on div "✓ HIPAA Quizzes" at bounding box center [1005, 186] width 483 height 45
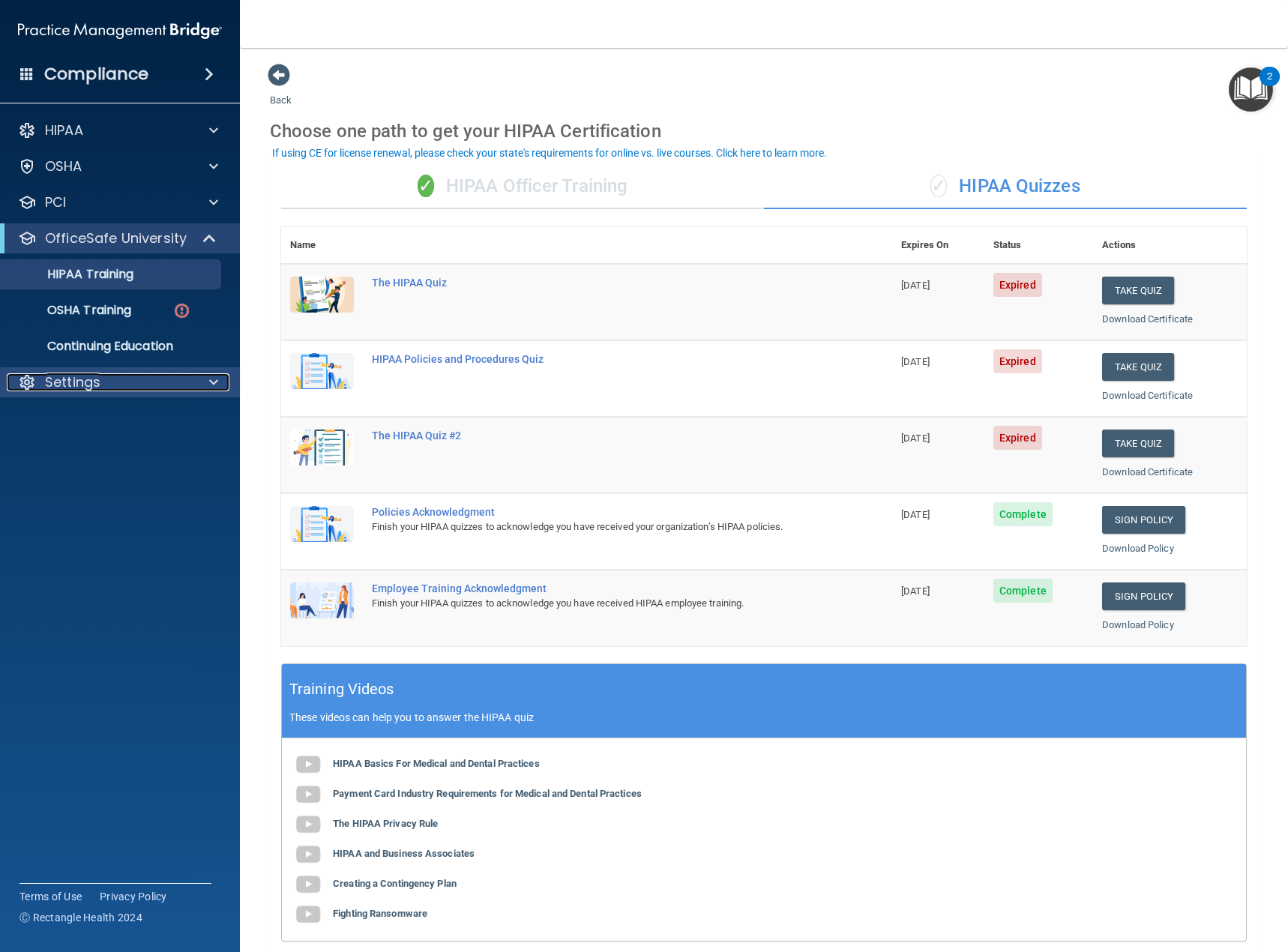
click at [80, 388] on p "Settings" at bounding box center [72, 382] width 56 height 18
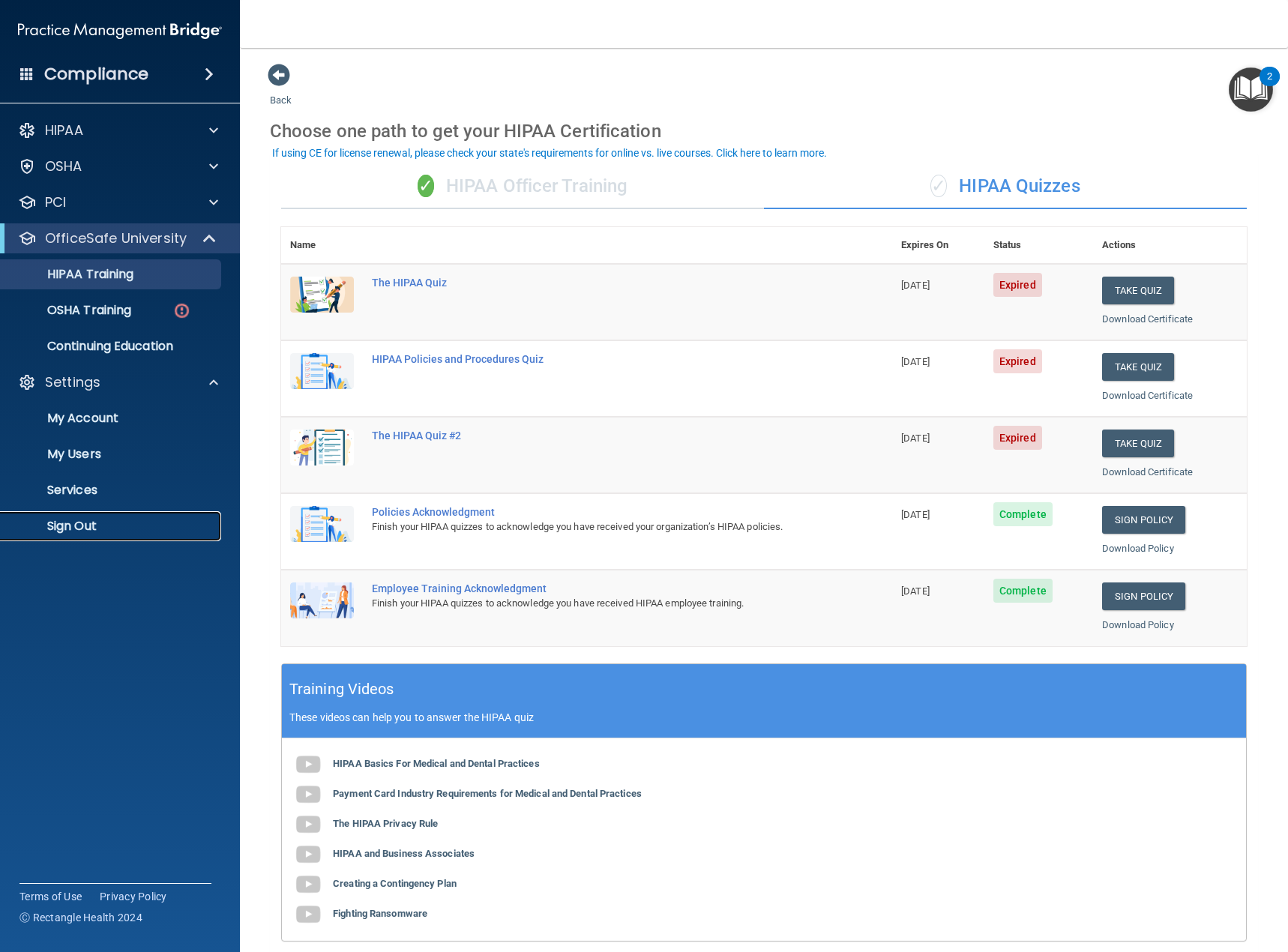
click at [73, 529] on p "Sign Out" at bounding box center [111, 526] width 205 height 15
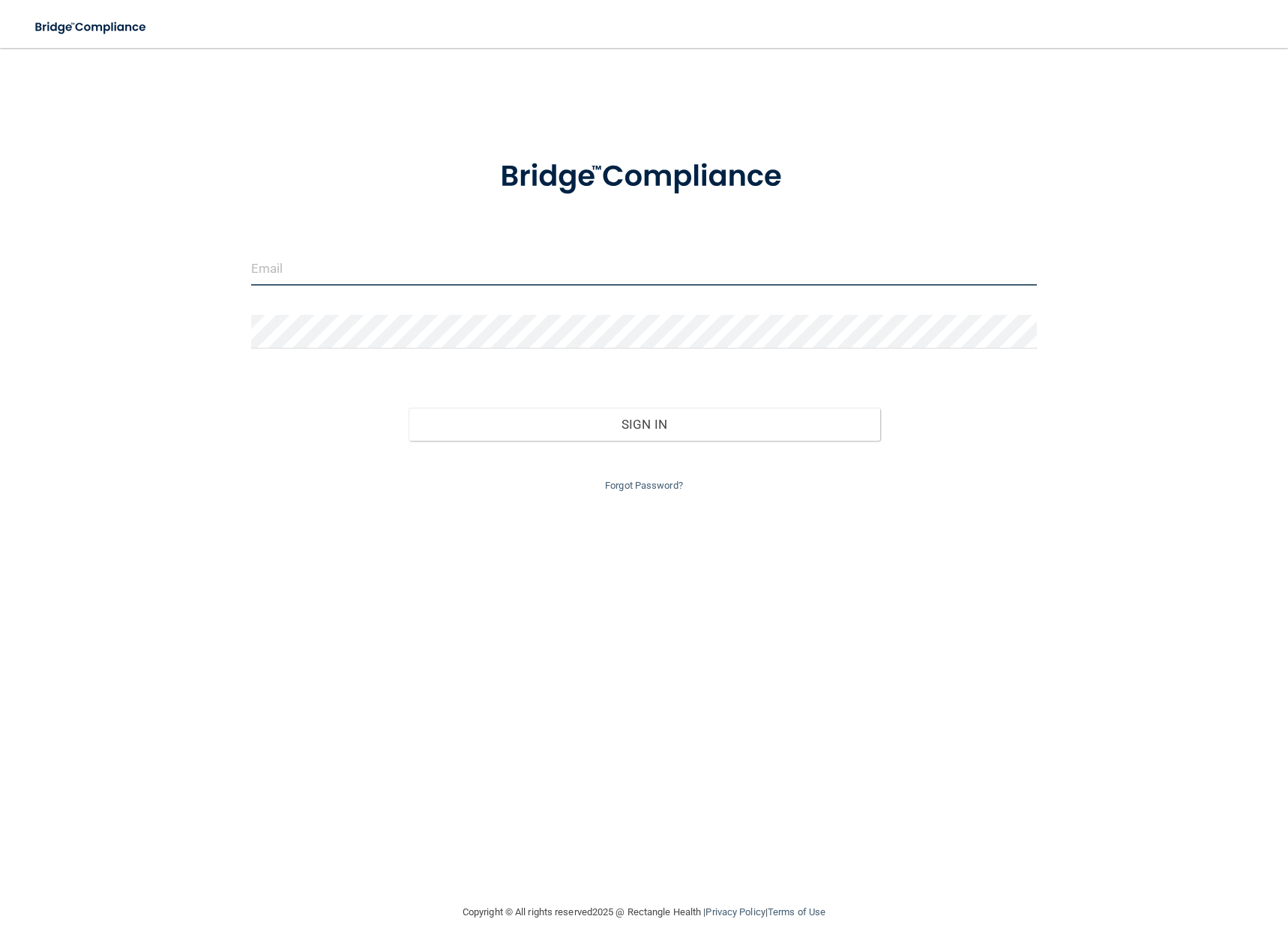
drag, startPoint x: 465, startPoint y: 285, endPoint x: 481, endPoint y: 252, distance: 36.7
click at [465, 285] on input "email" at bounding box center [644, 268] width 786 height 34
